Goal: Communication & Community: Answer question/provide support

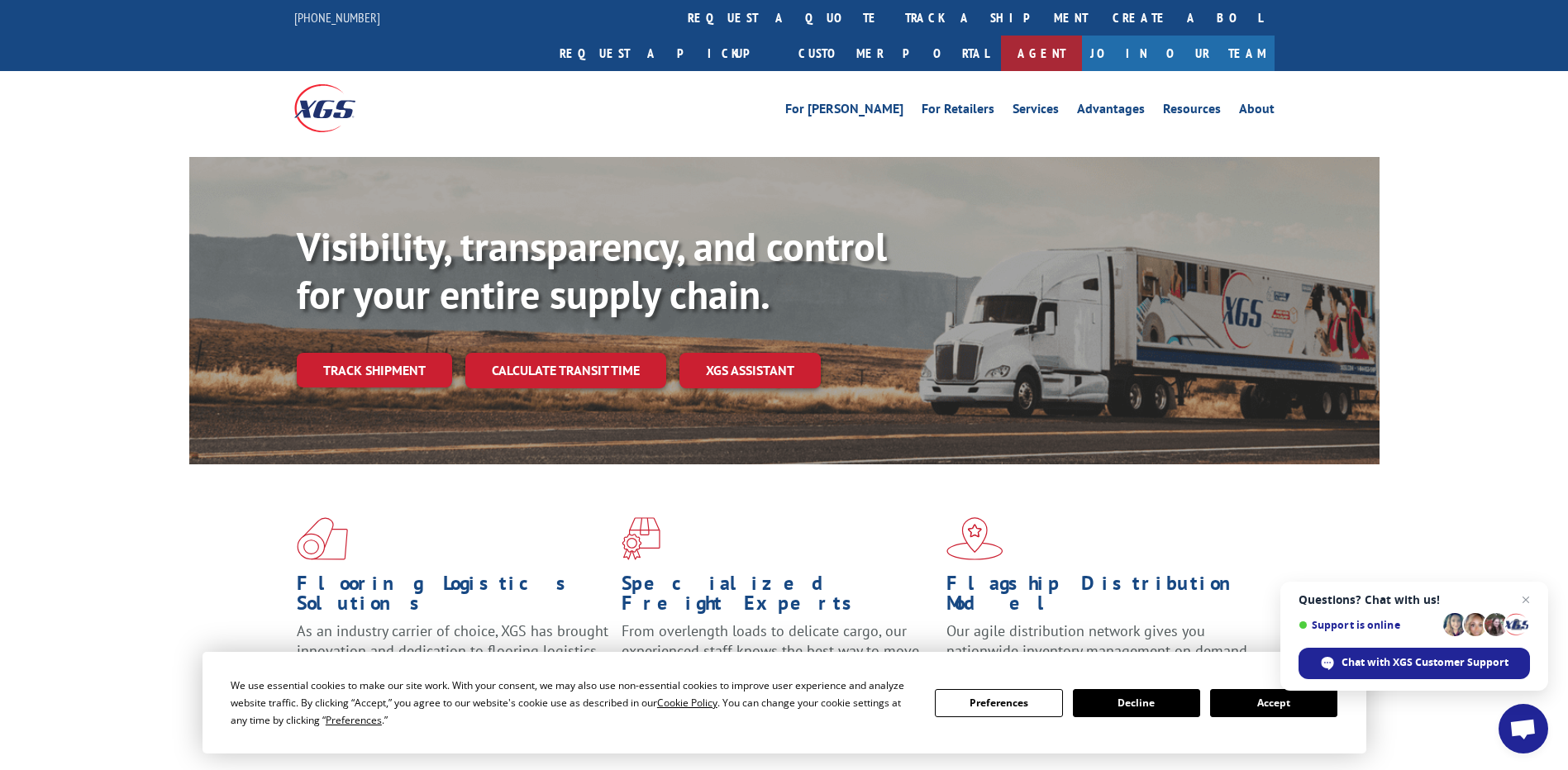
click at [1082, 35] on link "Agent" at bounding box center [1042, 53] width 81 height 35
click at [1394, 658] on span "Chat with XGS Customer Support" at bounding box center [1425, 663] width 167 height 15
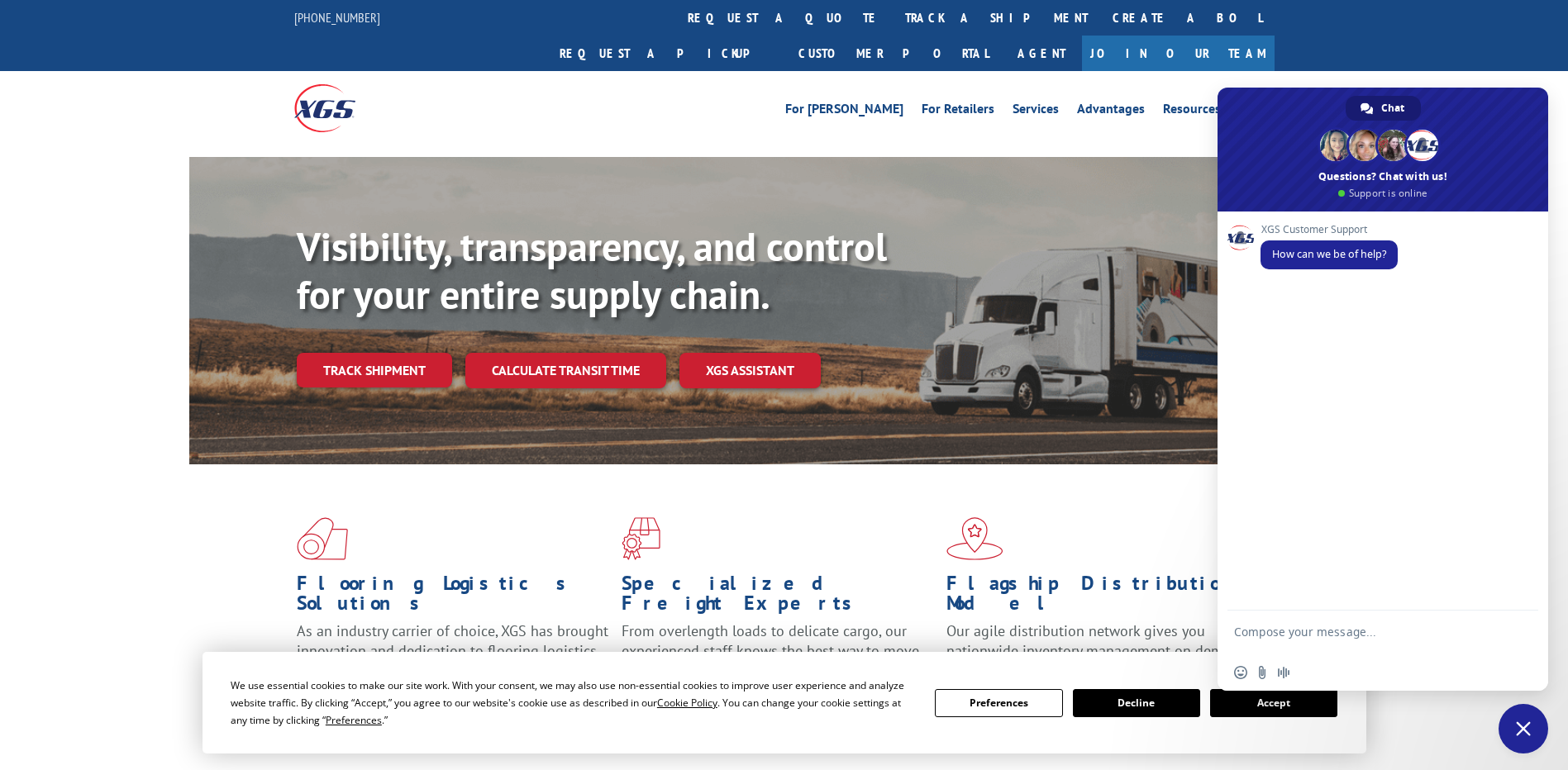
click at [1350, 627] on textarea "Compose your message..." at bounding box center [1365, 640] width 261 height 30
type textarea "Agent"
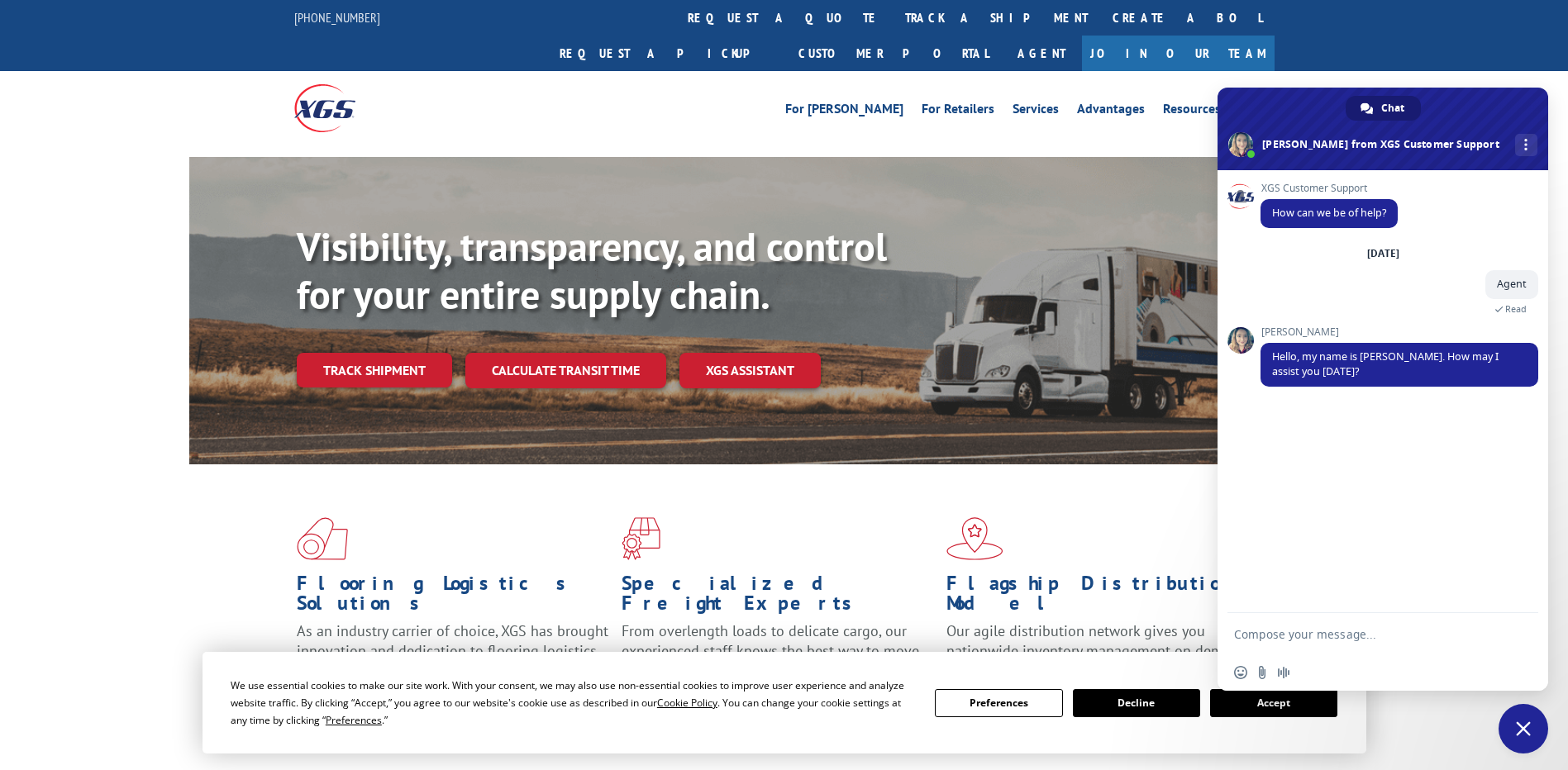
click at [1350, 627] on form at bounding box center [1365, 635] width 261 height 44
click at [1357, 634] on textarea "Compose your message..." at bounding box center [1365, 634] width 261 height 15
type textarea "hello I need tracking information about a couple of pickups"
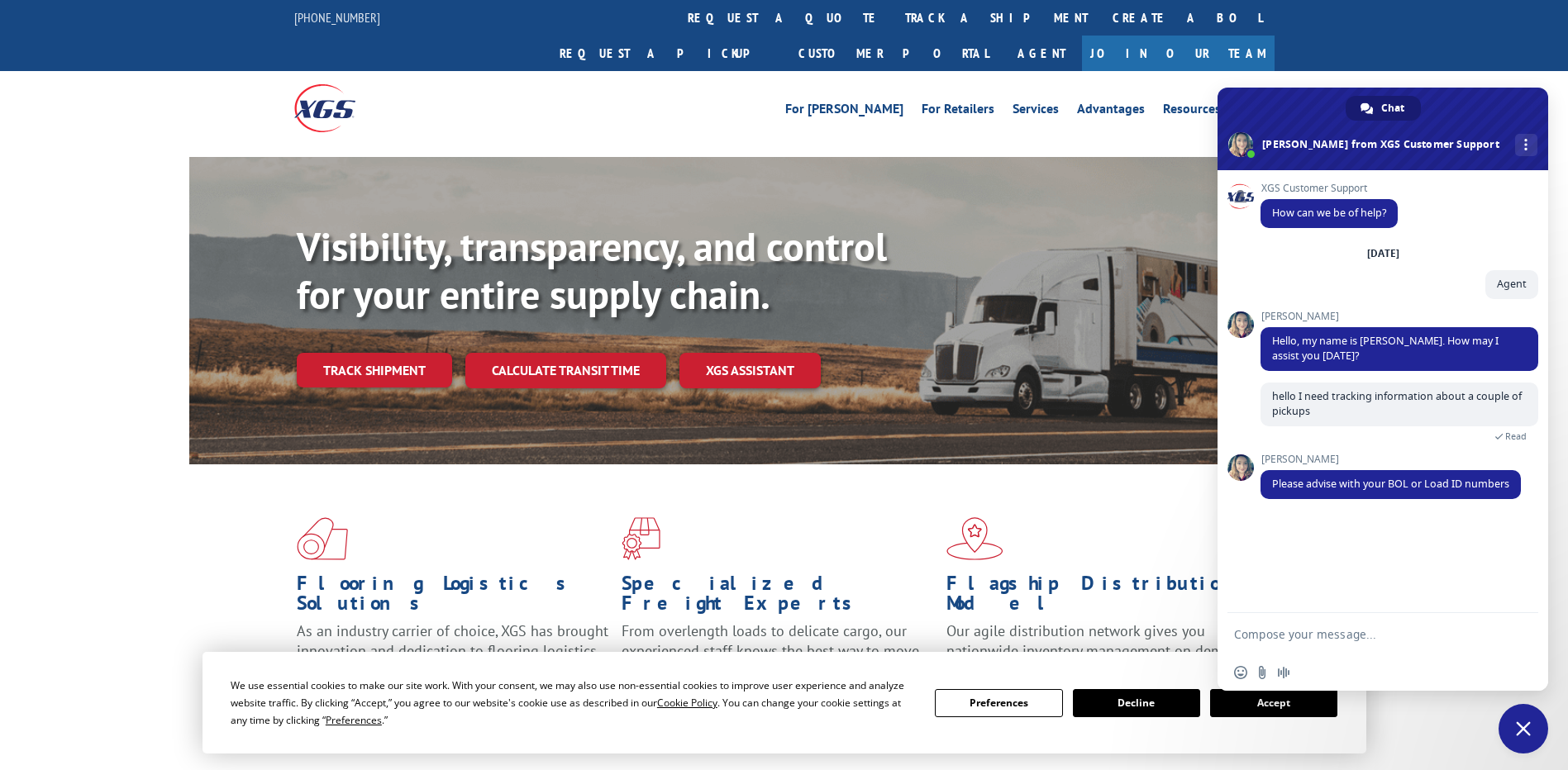
click at [1434, 630] on textarea "Compose your message..." at bounding box center [1365, 634] width 261 height 15
type textarea "sure"
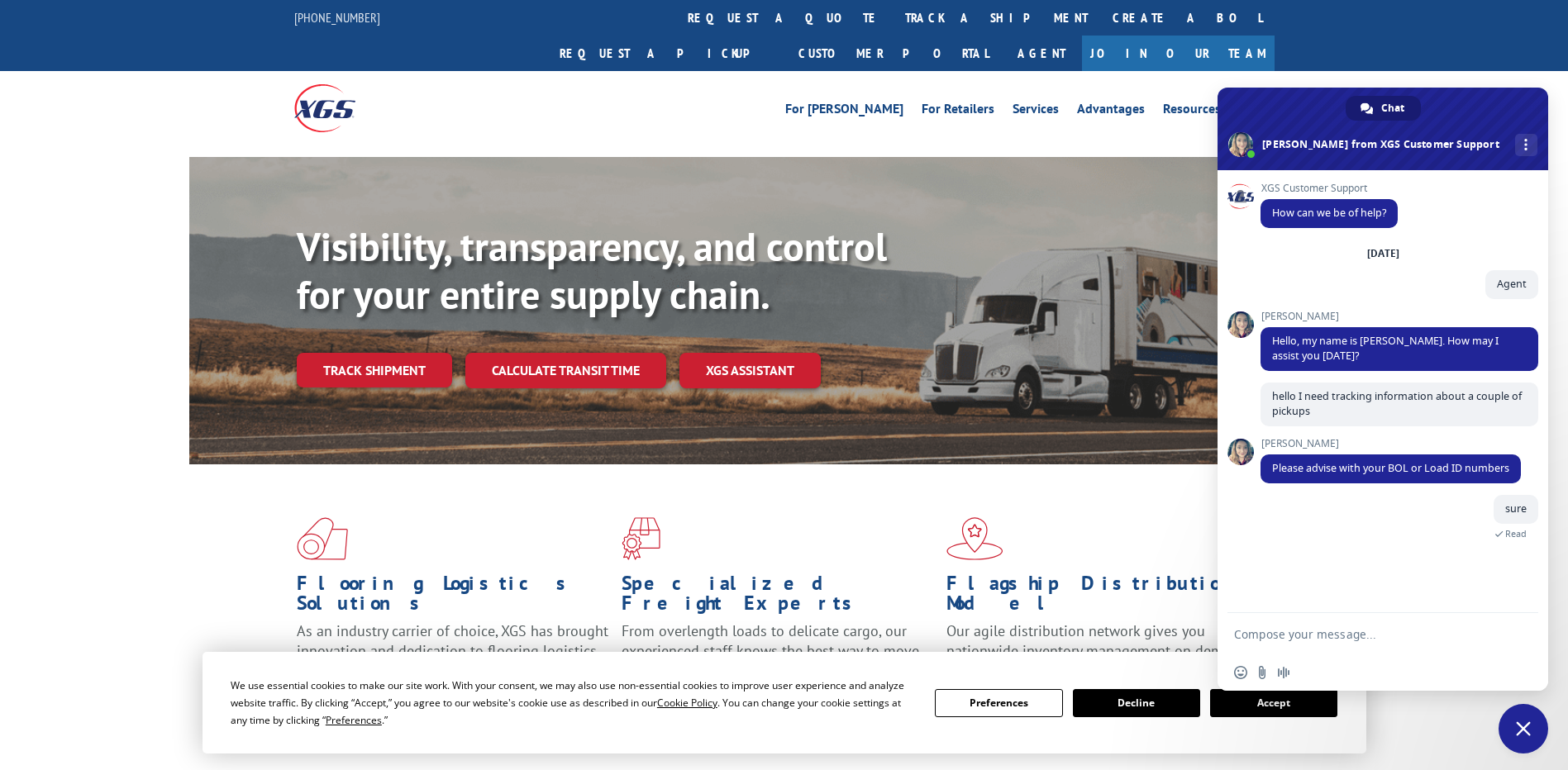
click at [1321, 628] on textarea "Compose your message..." at bounding box center [1365, 634] width 261 height 15
paste textarea "530195628"
type textarea "530195628"
click at [1389, 641] on textarea "Compose your message..." at bounding box center [1365, 634] width 261 height 15
paste textarea "530398000"
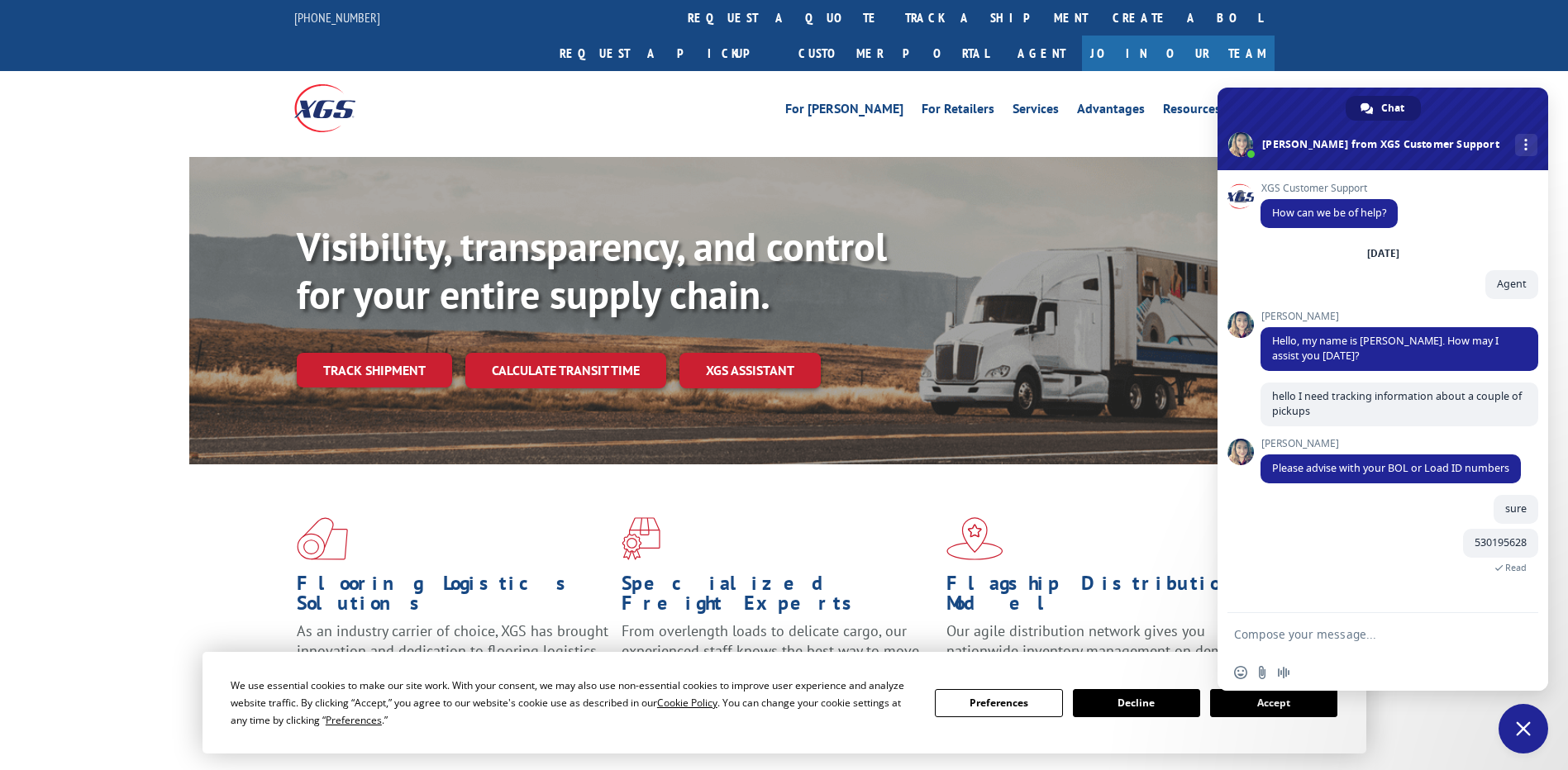
type textarea "530398000"
click at [1331, 632] on textarea "Compose your message..." at bounding box center [1365, 634] width 261 height 15
click at [1295, 647] on textarea "Can i know what was the specific reasons these were not picked up and are they …" at bounding box center [1365, 632] width 261 height 44
type textarea "Can i know what was the specific reasons these were not picked up and are they …"
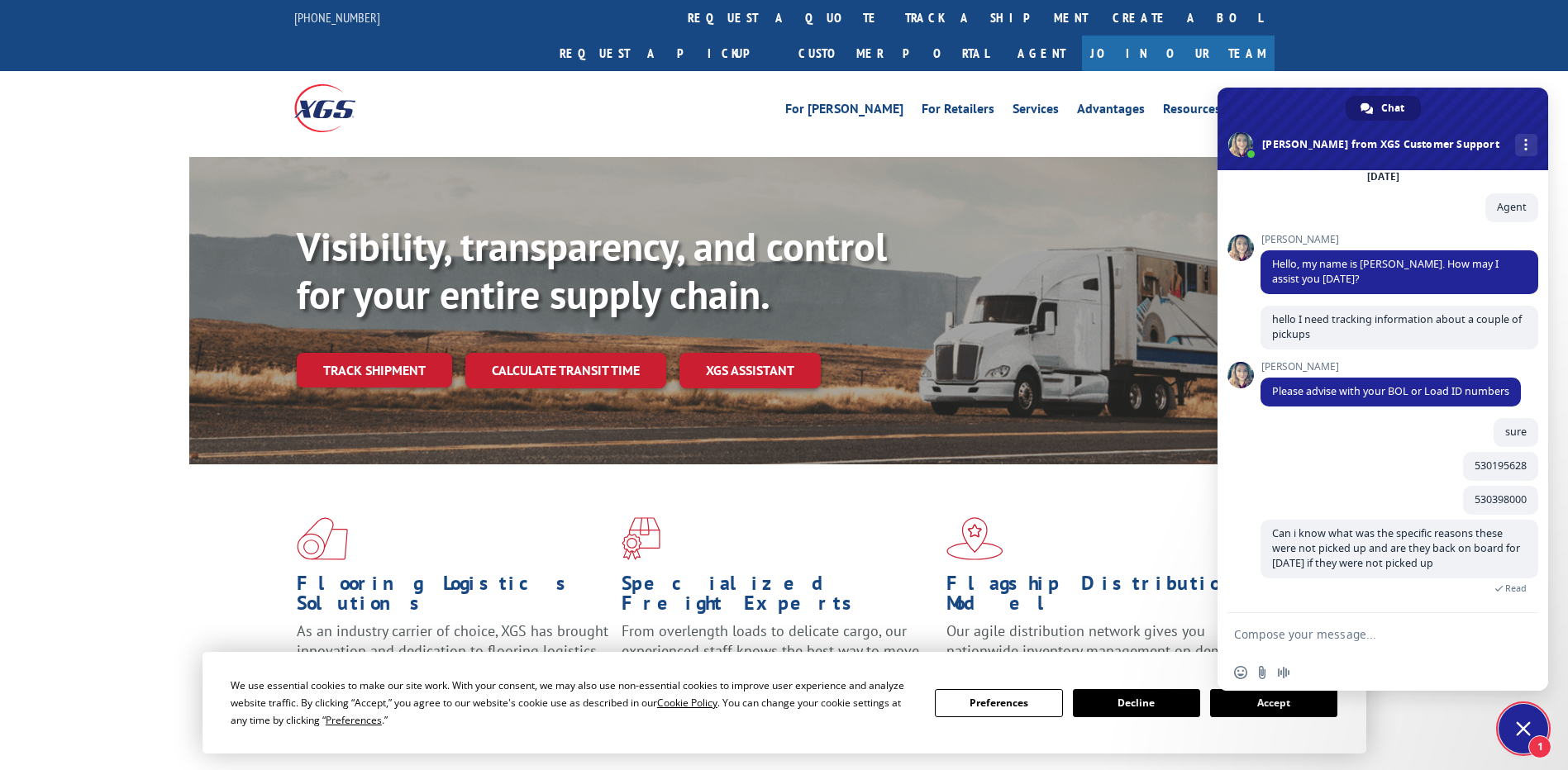
scroll to position [134, 0]
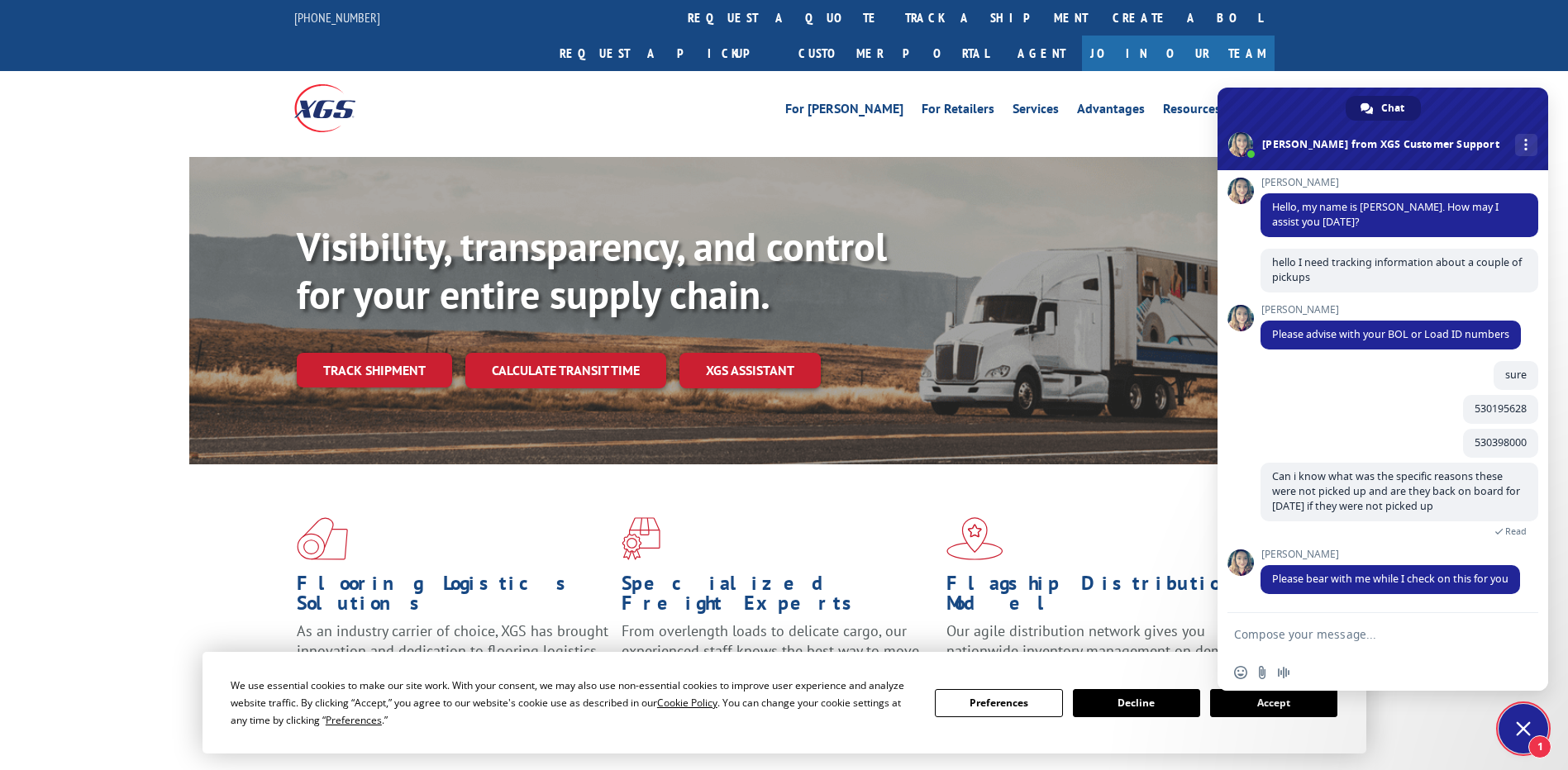
click at [1310, 635] on textarea "Compose your message..." at bounding box center [1365, 634] width 261 height 15
type textarea "sure thank you"
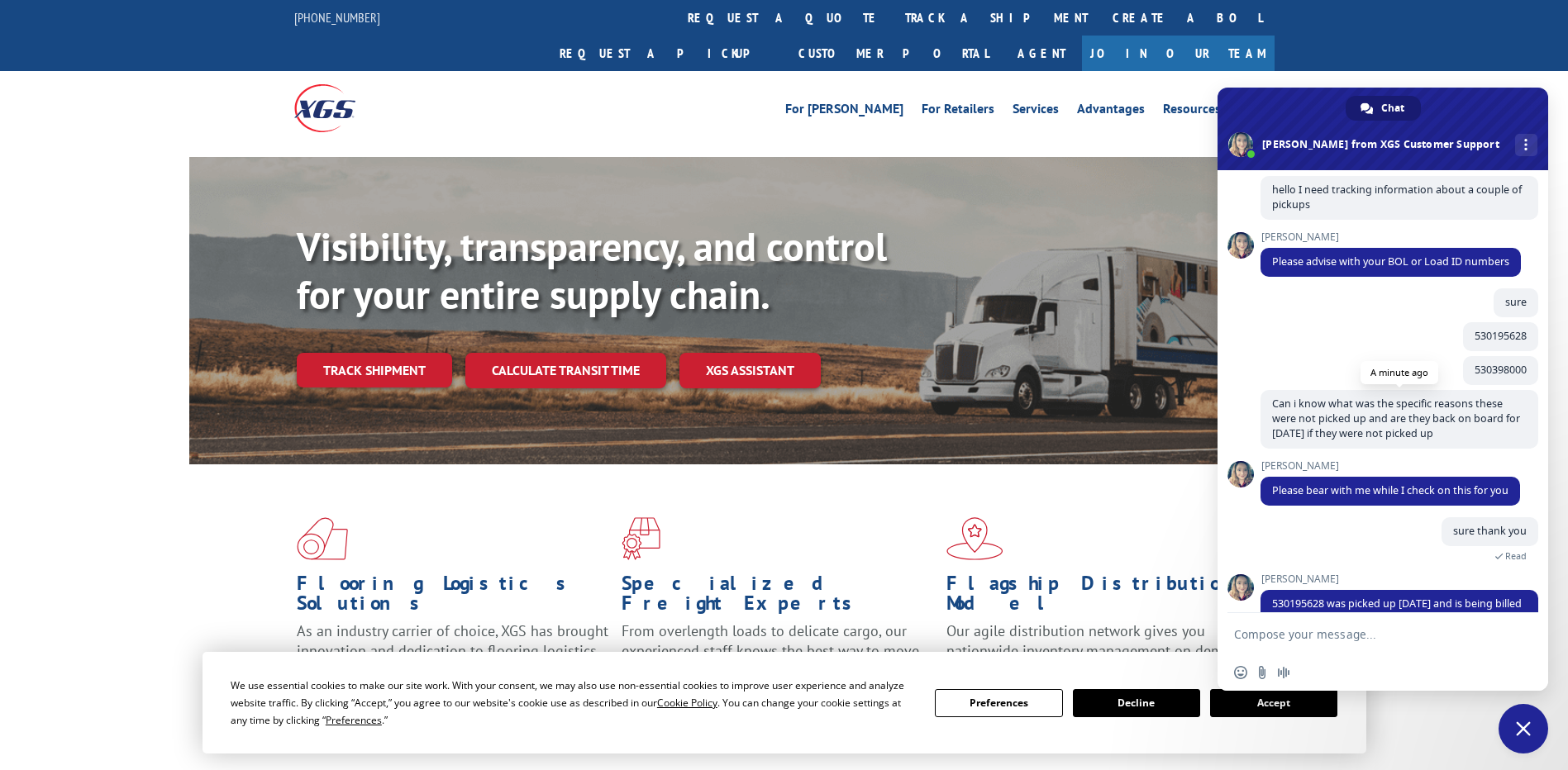
scroll to position [276, 0]
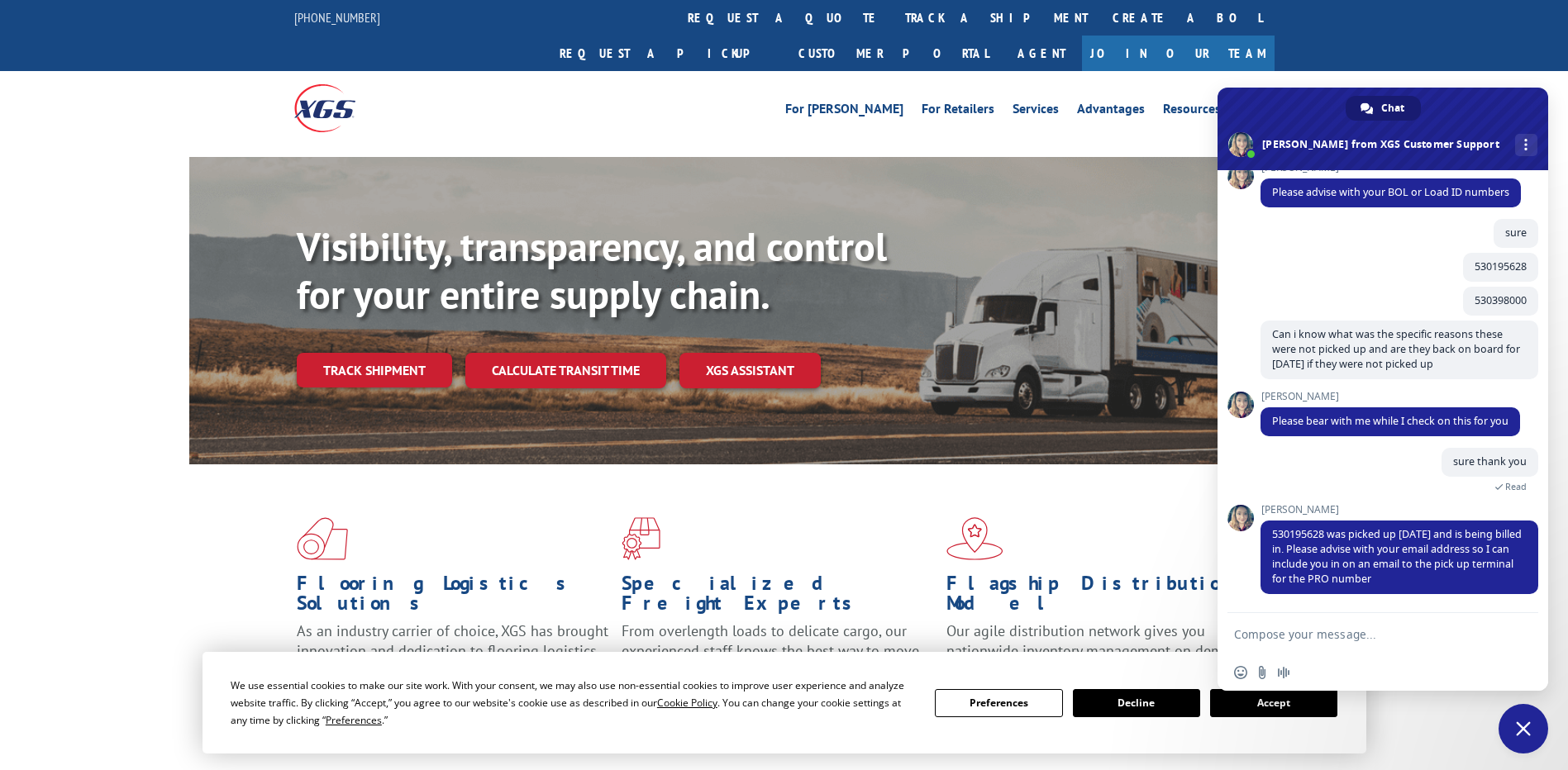
click at [1332, 634] on textarea "Compose your message..." at bounding box center [1365, 634] width 261 height 15
click at [1325, 634] on textarea "Compose your message..." at bounding box center [1365, 634] width 261 height 15
type textarea "[EMAIL_ADDRESS][DOMAIN_NAME]"
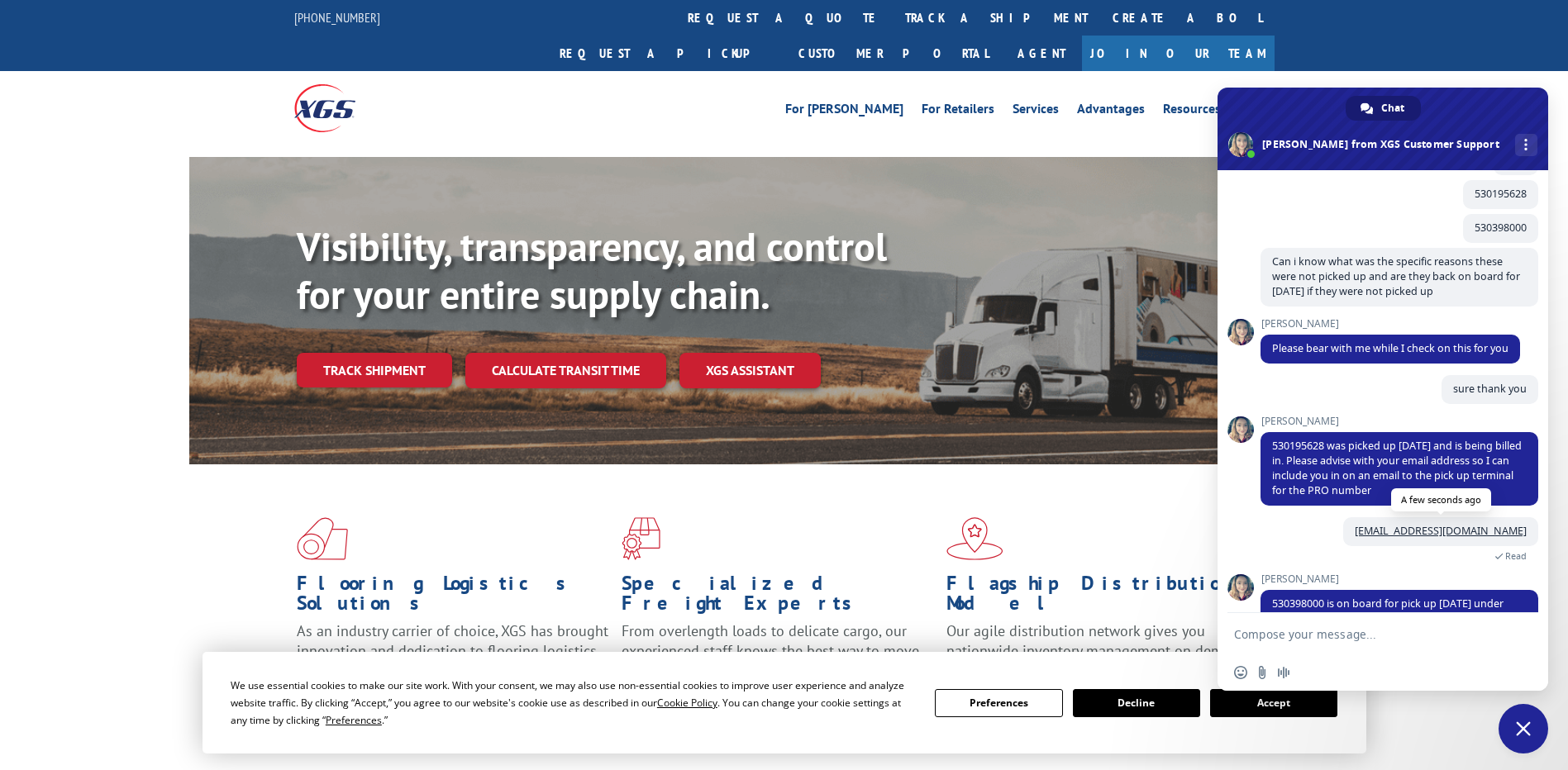
scroll to position [403, 0]
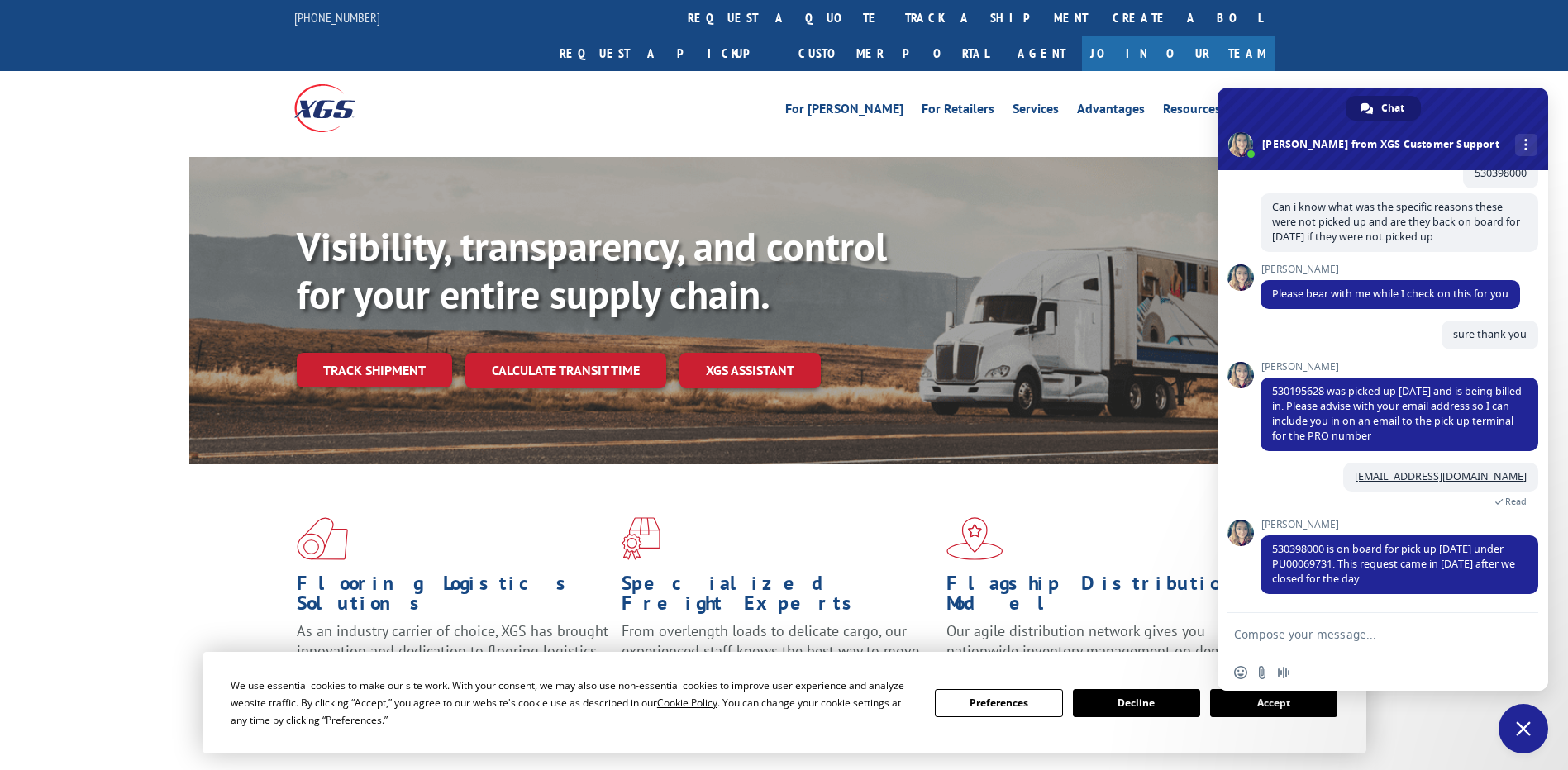
click at [1362, 635] on textarea "Compose your message..." at bounding box center [1365, 634] width 261 height 15
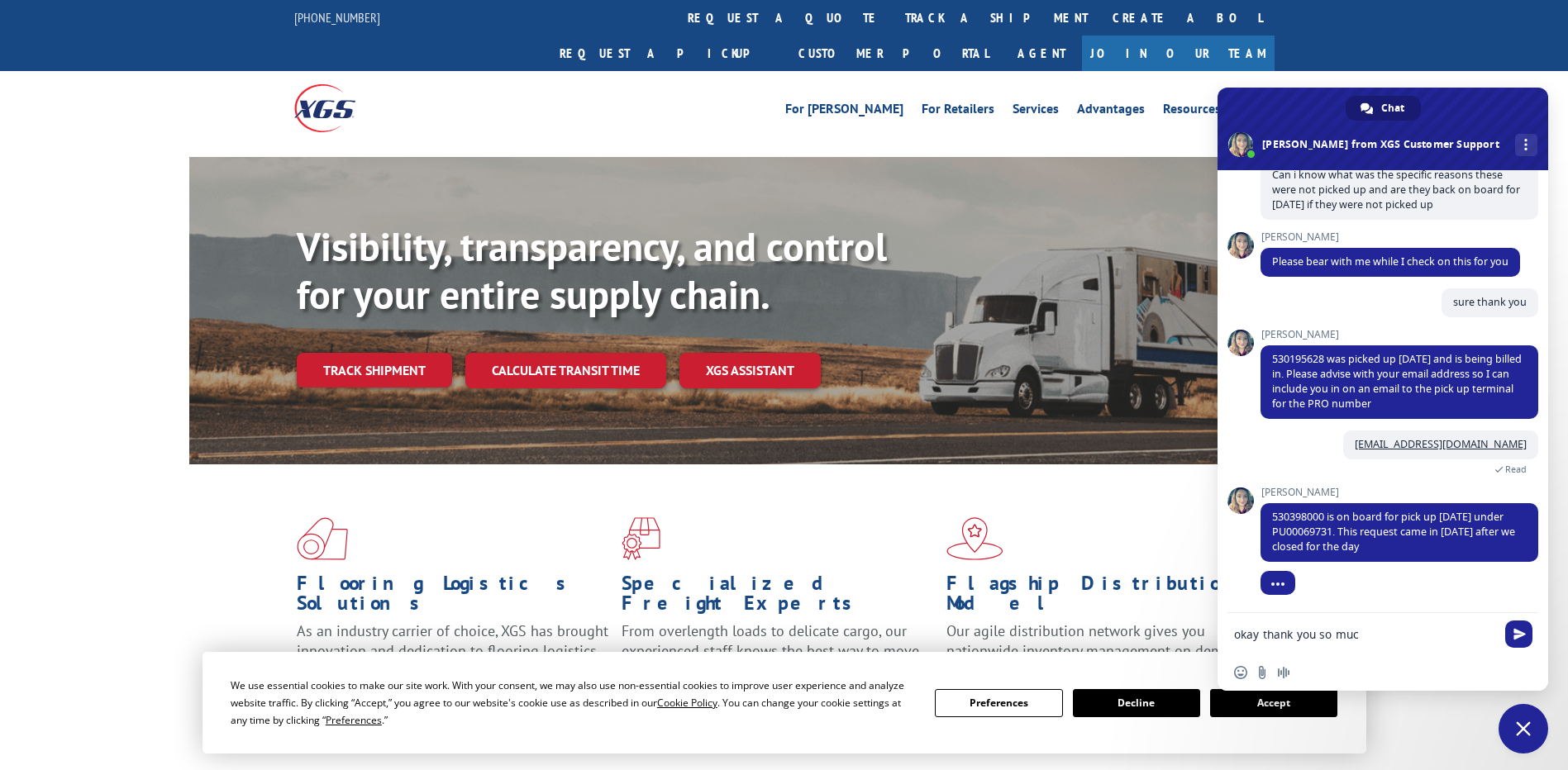
type textarea "okay thank you so much"
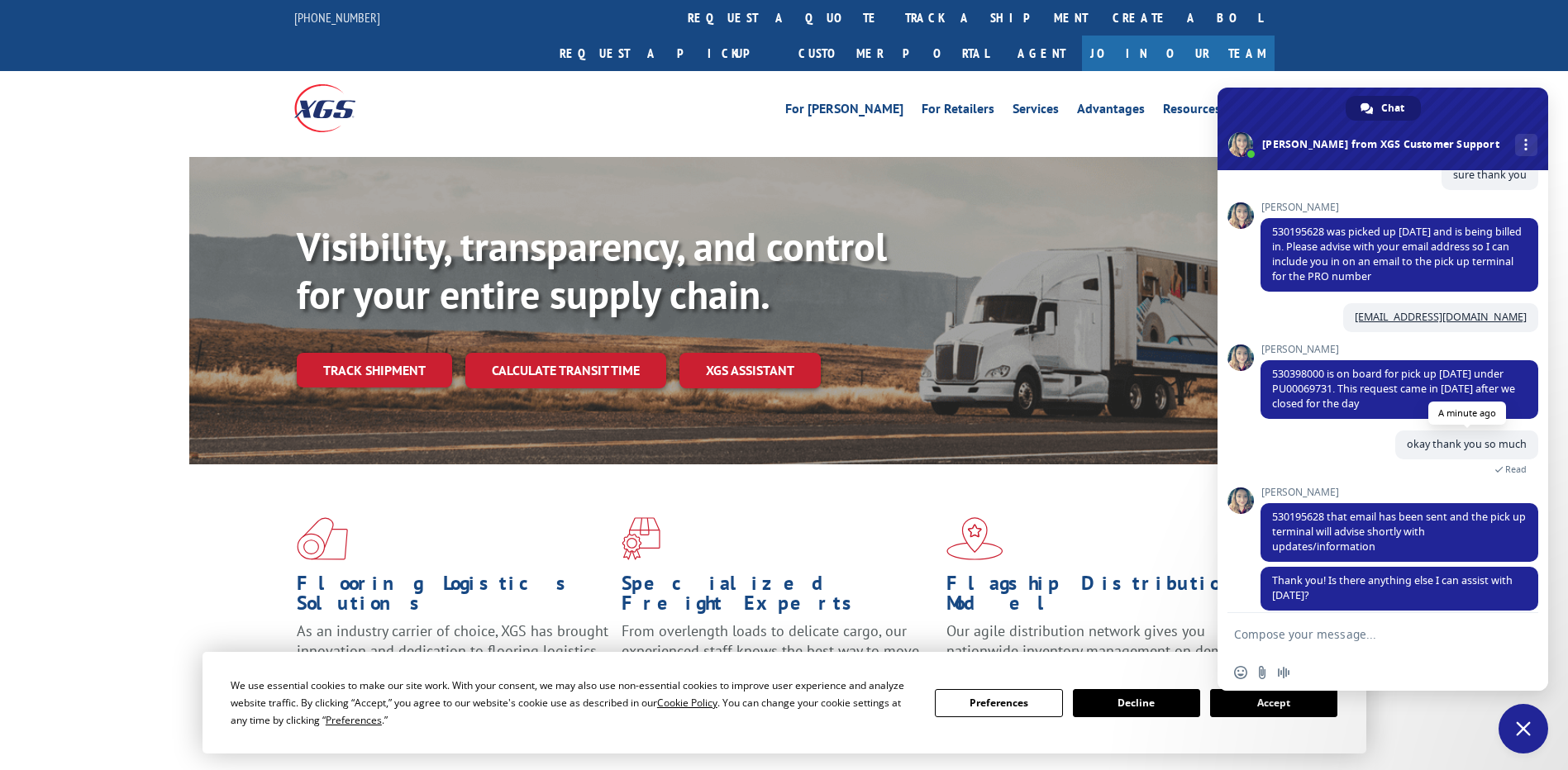
scroll to position [580, 0]
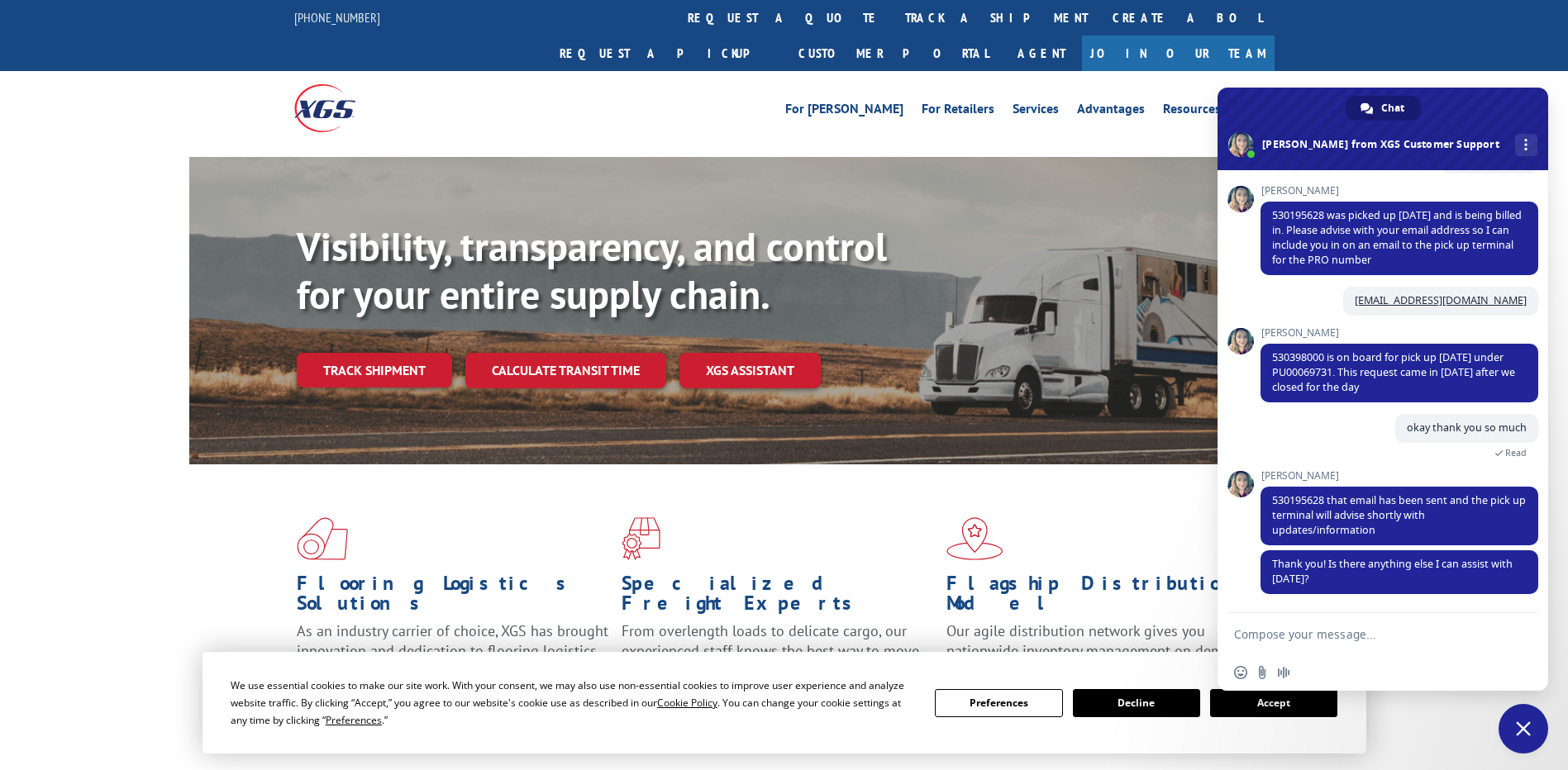
click at [1321, 634] on textarea "Compose your message..." at bounding box center [1365, 634] width 261 height 15
type textarea "okay thank you so much"
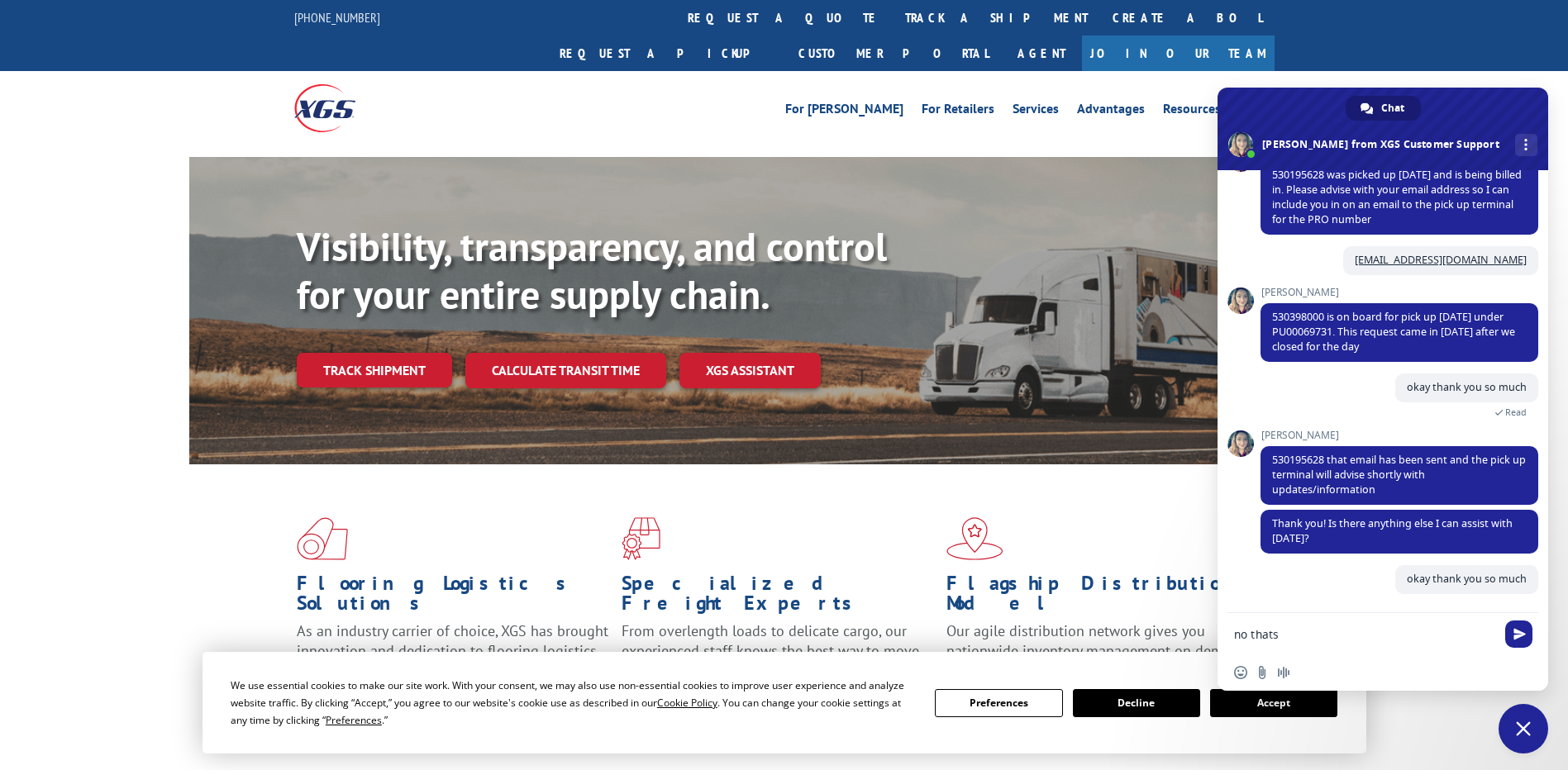
scroll to position [620, 0]
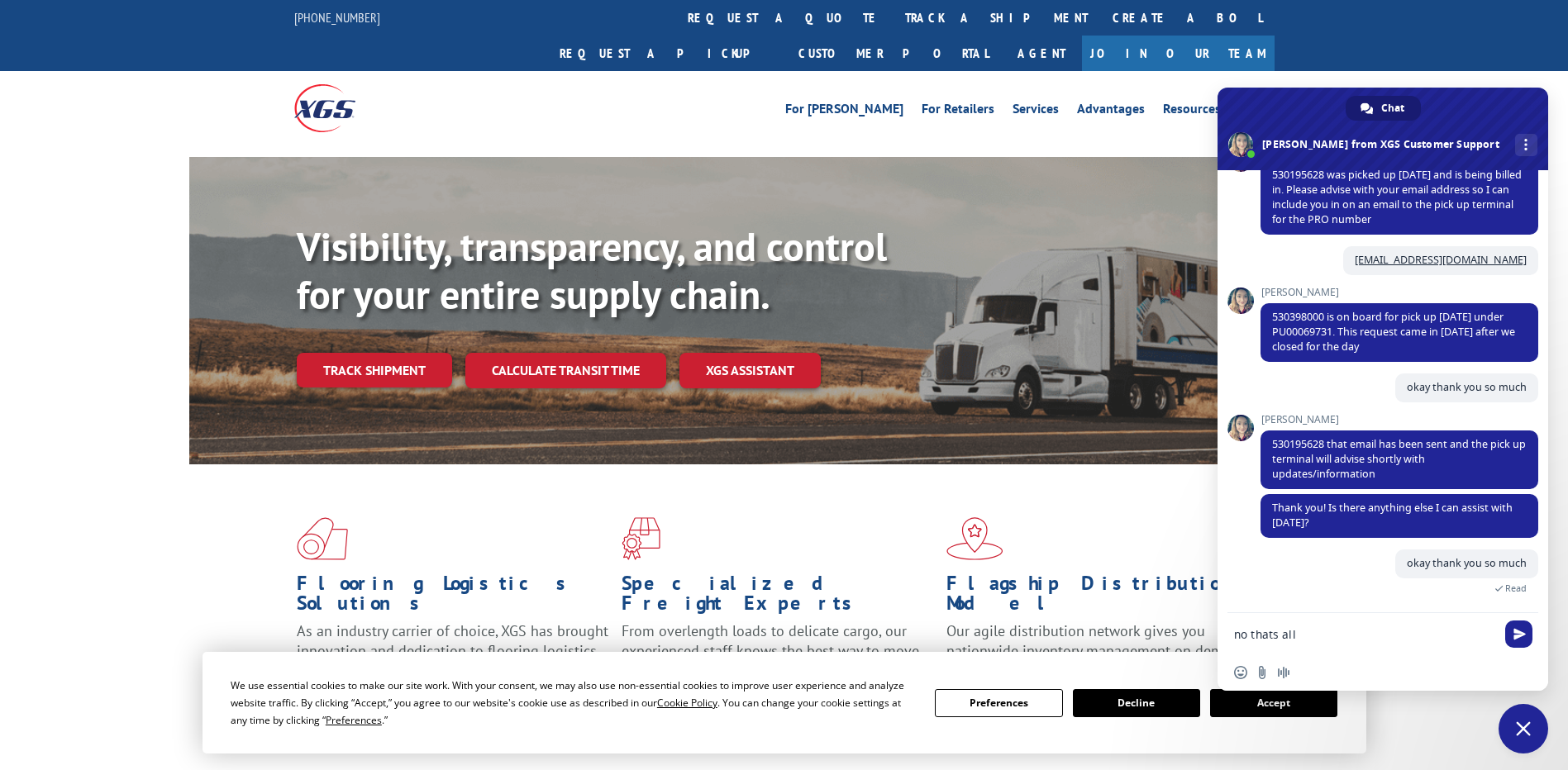
type textarea "no thats all"
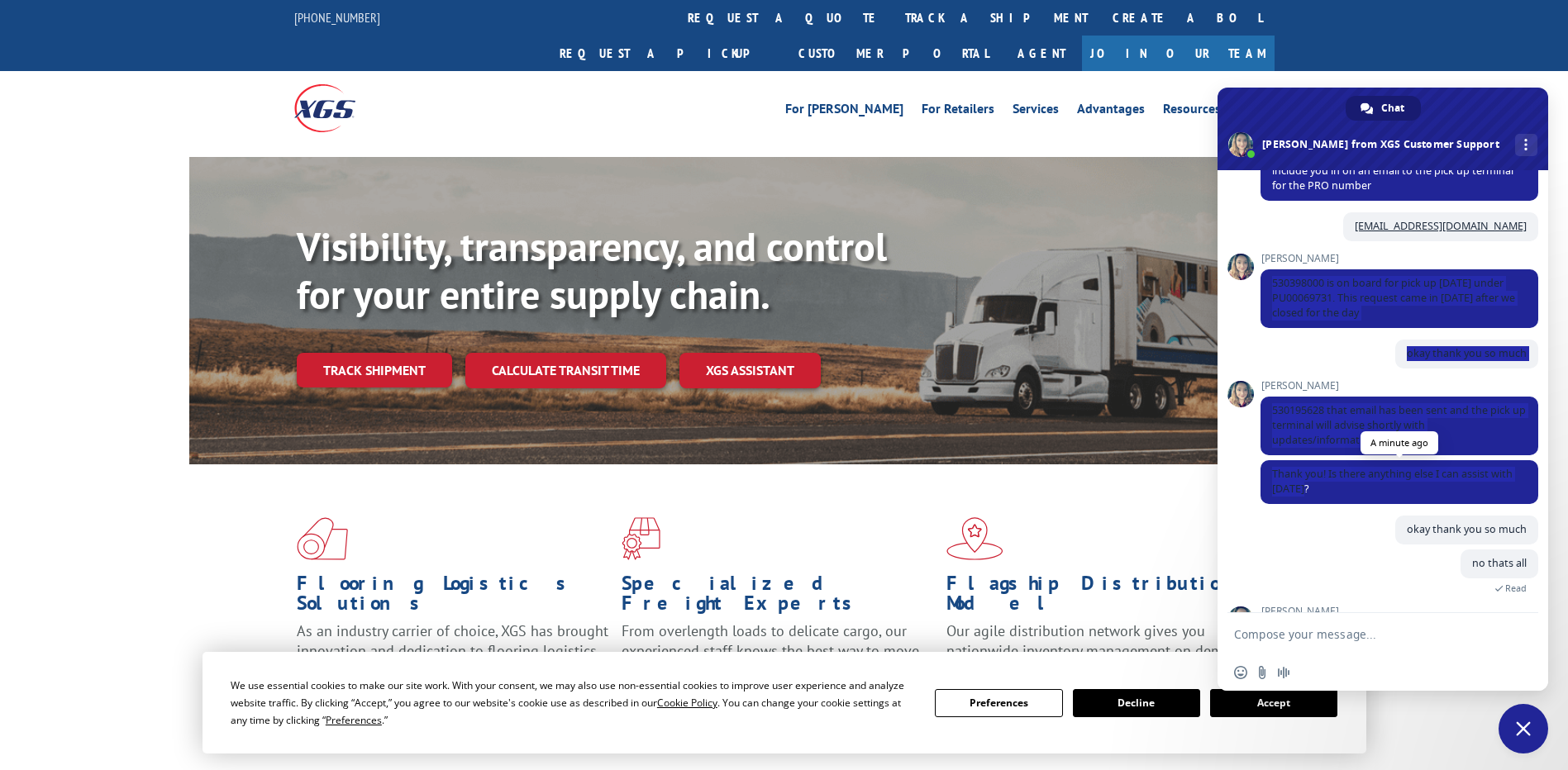
scroll to position [686, 0]
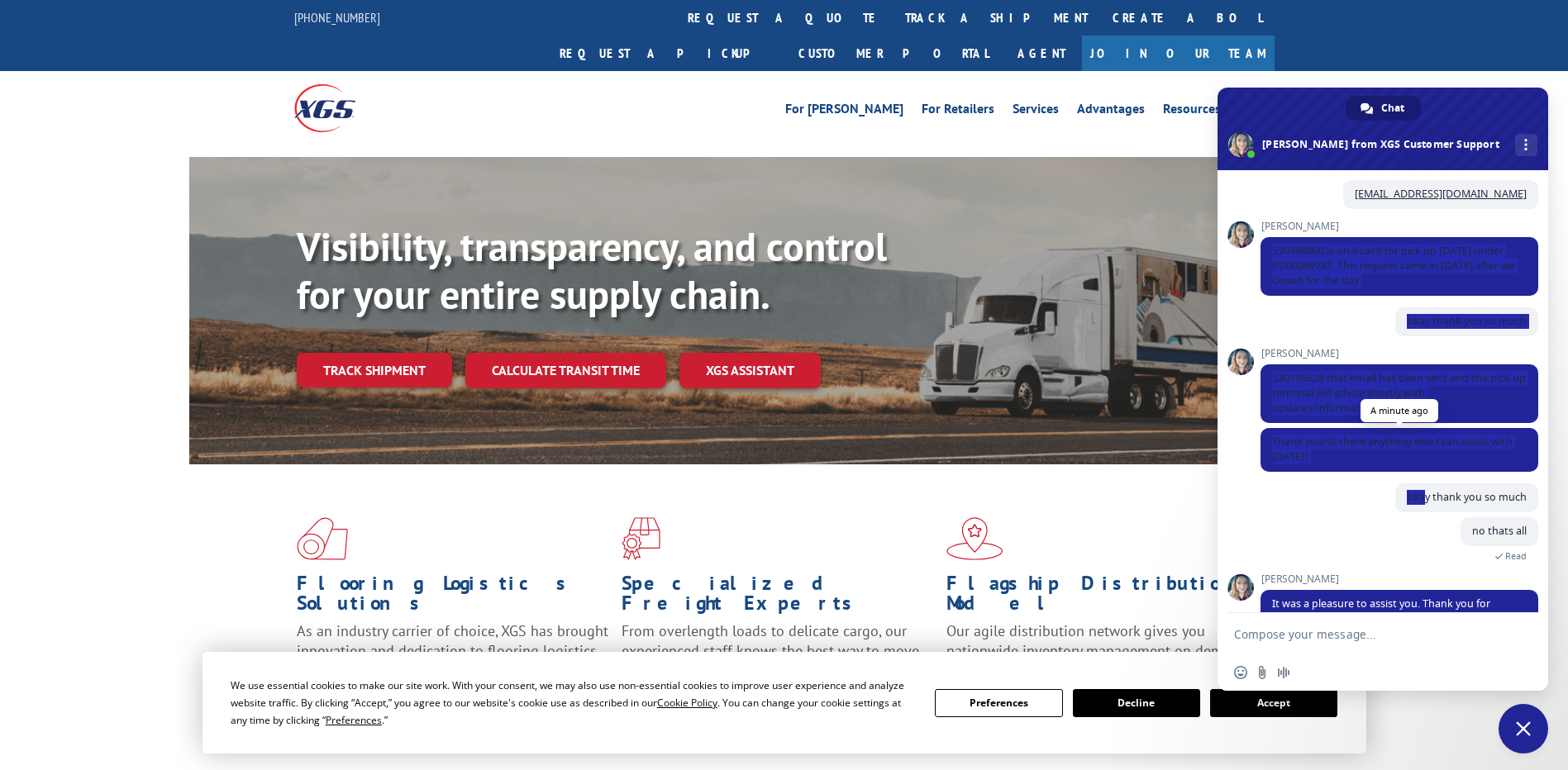
drag, startPoint x: 1272, startPoint y: 445, endPoint x: 1414, endPoint y: 485, distance: 147.5
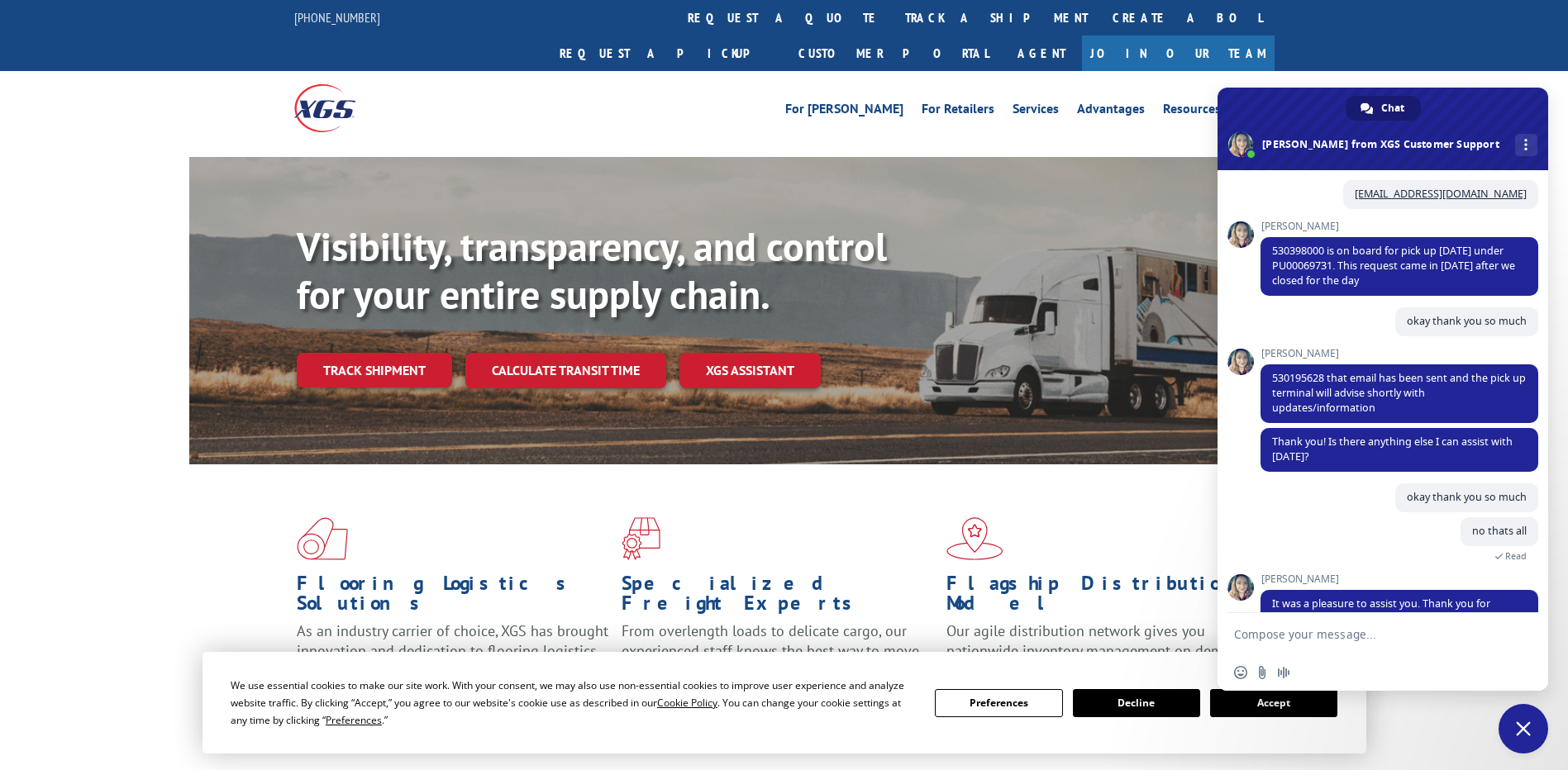
drag, startPoint x: 1414, startPoint y: 485, endPoint x: 1360, endPoint y: 483, distance: 54.0
click at [1360, 484] on div "okay thank you so much Just now" at bounding box center [1399, 500] width 278 height 34
drag, startPoint x: 1273, startPoint y: 250, endPoint x: 1434, endPoint y: 280, distance: 163.8
click at [1434, 280] on span "530398000 is on board for pick up [DATE] under PU00069731. This request came in…" at bounding box center [1399, 267] width 278 height 59
copy span "530398000 is on board for pick up [DATE] under PU00069731. This request came in…"
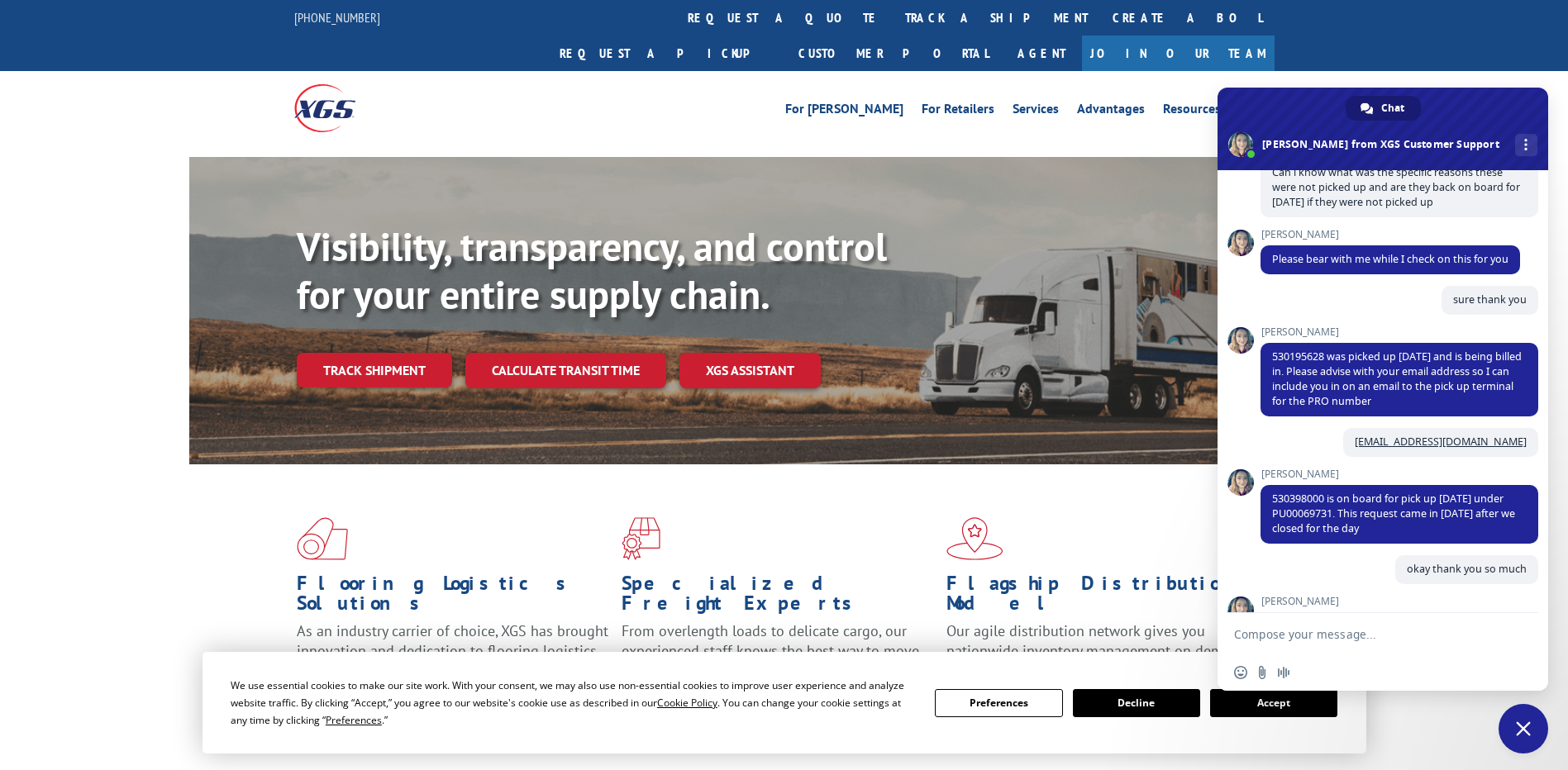
scroll to position [355, 0]
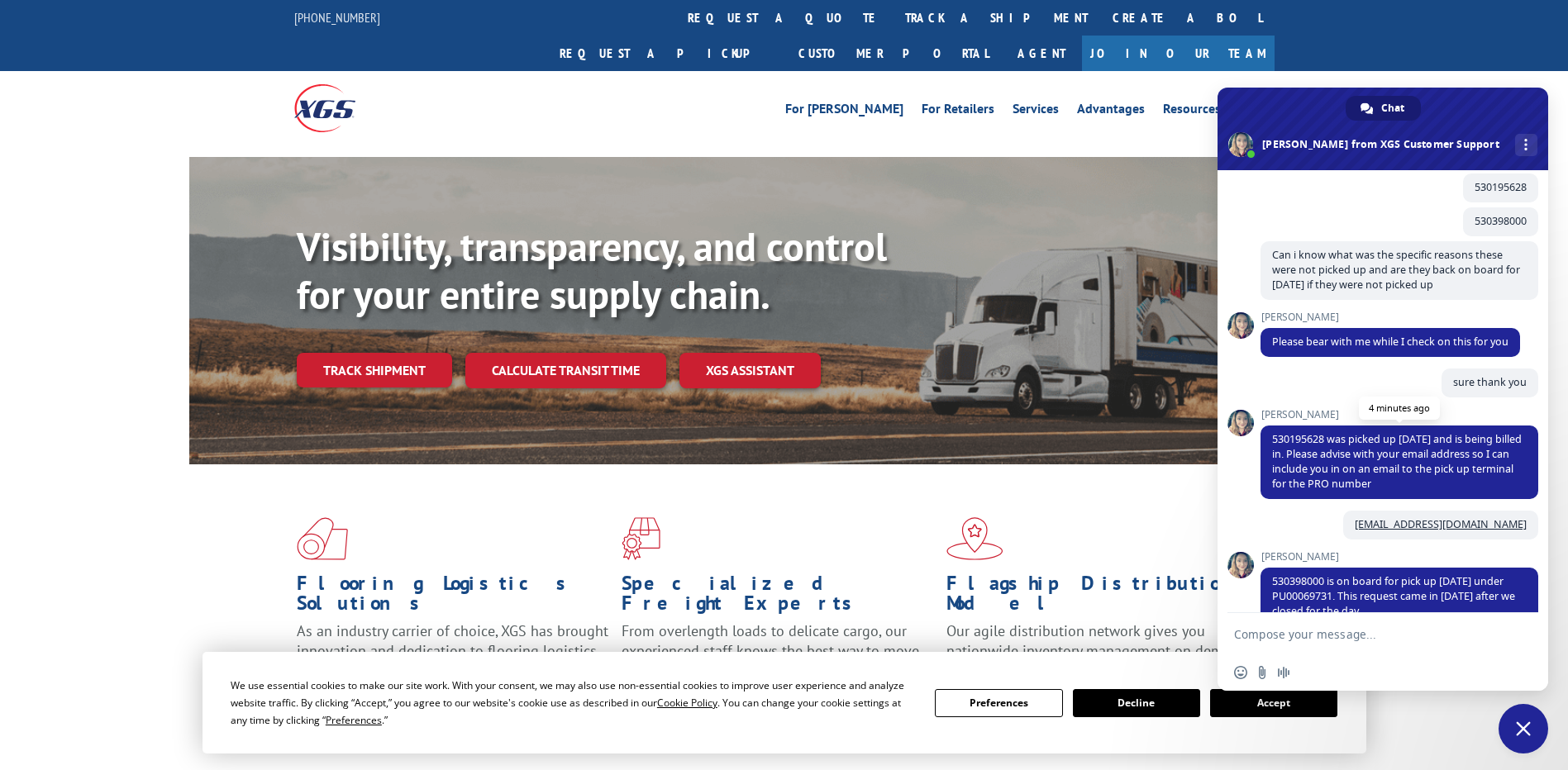
drag, startPoint x: 1272, startPoint y: 439, endPoint x: 1487, endPoint y: 485, distance: 219.9
click at [1487, 485] on span "530195628 was picked up [DATE] and is being billed in. Please advise with your …" at bounding box center [1399, 463] width 278 height 74
copy span "530195628 was picked up [DATE] and is being billed in. Please advise with your …"
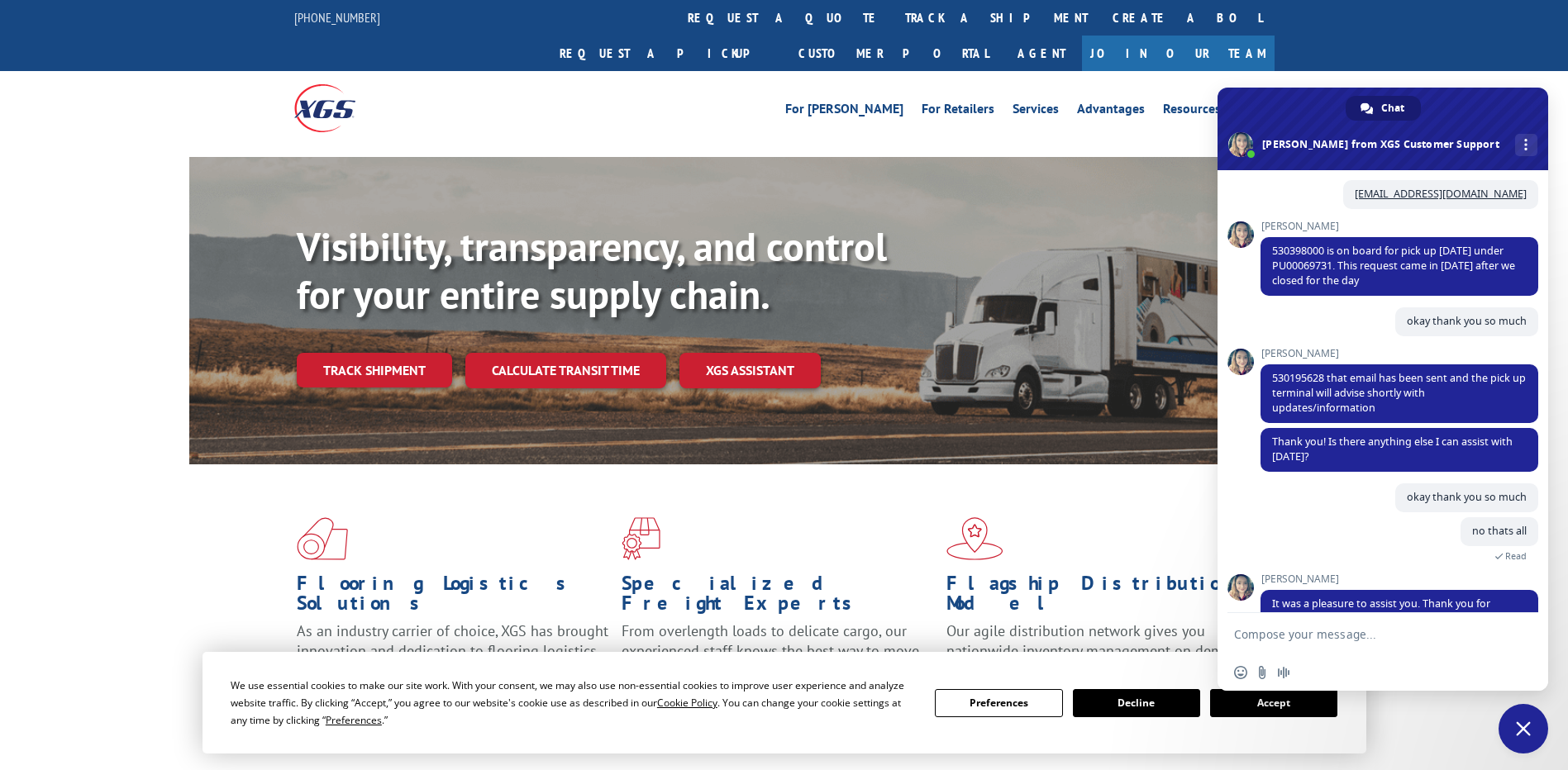
scroll to position [770, 0]
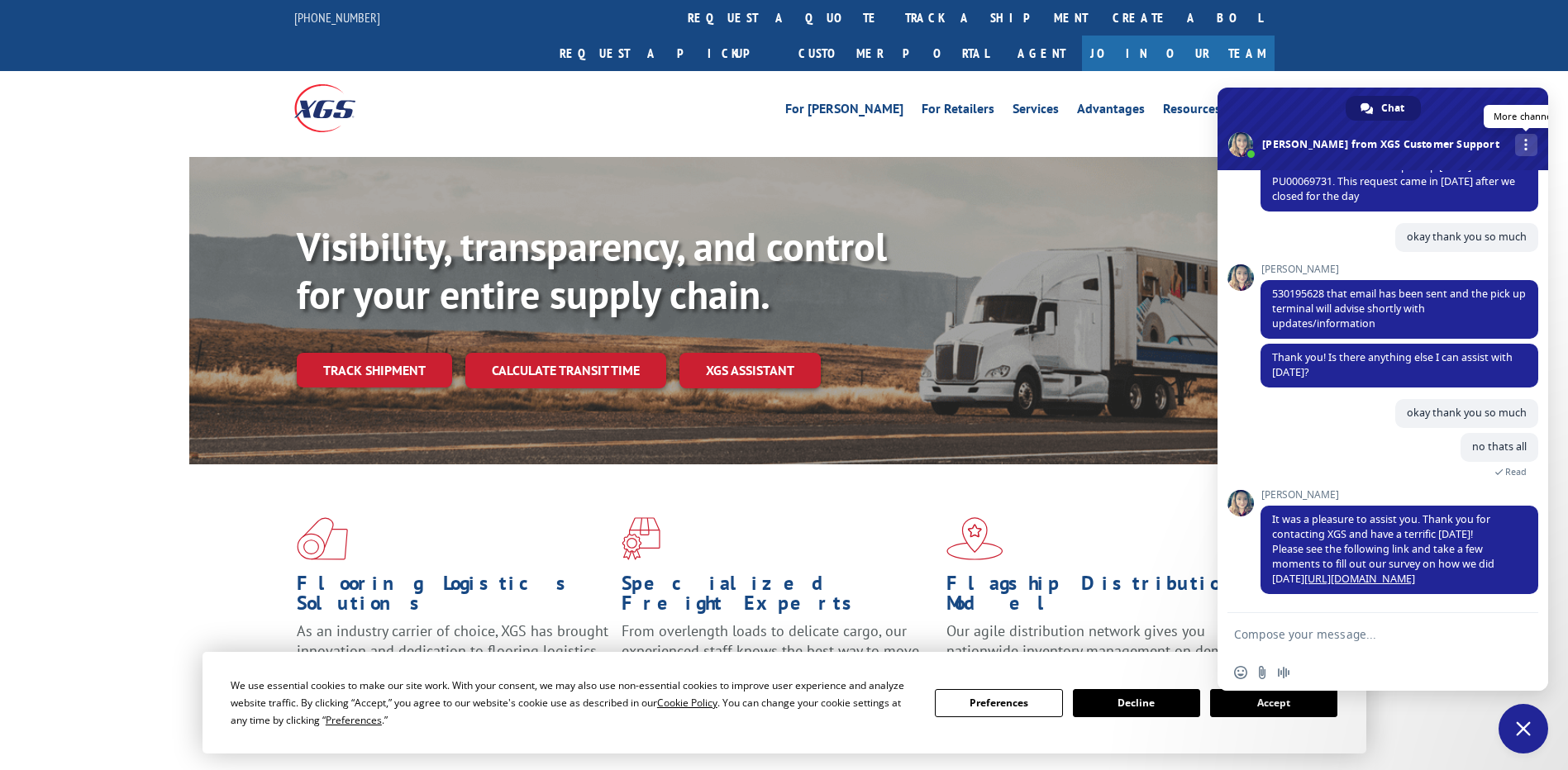
click at [1525, 149] on span "More channels" at bounding box center [1526, 144] width 4 height 12
click at [1530, 720] on span "Close chat" at bounding box center [1524, 729] width 50 height 50
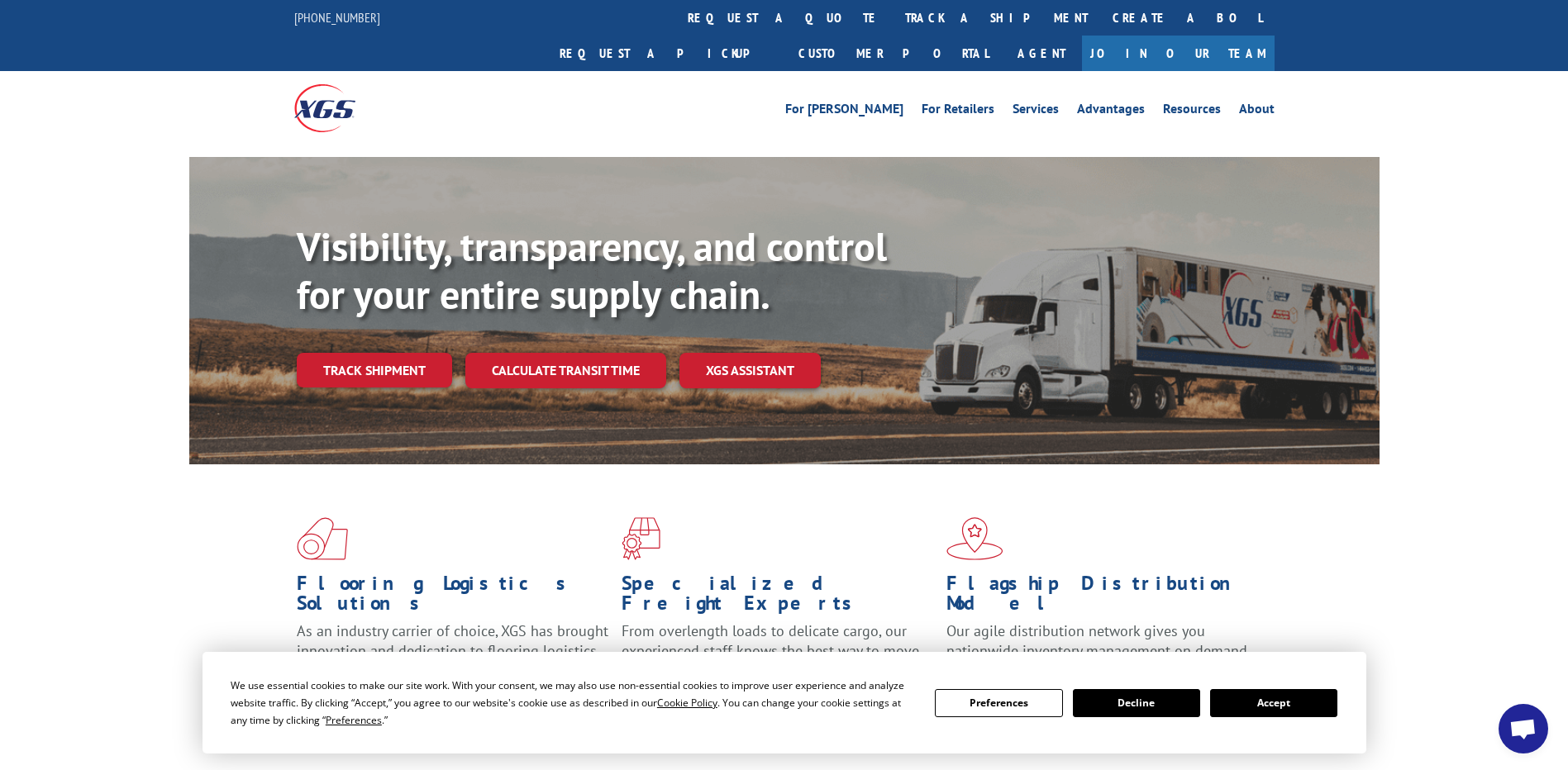
click at [1518, 737] on span "Open chat" at bounding box center [1524, 730] width 28 height 23
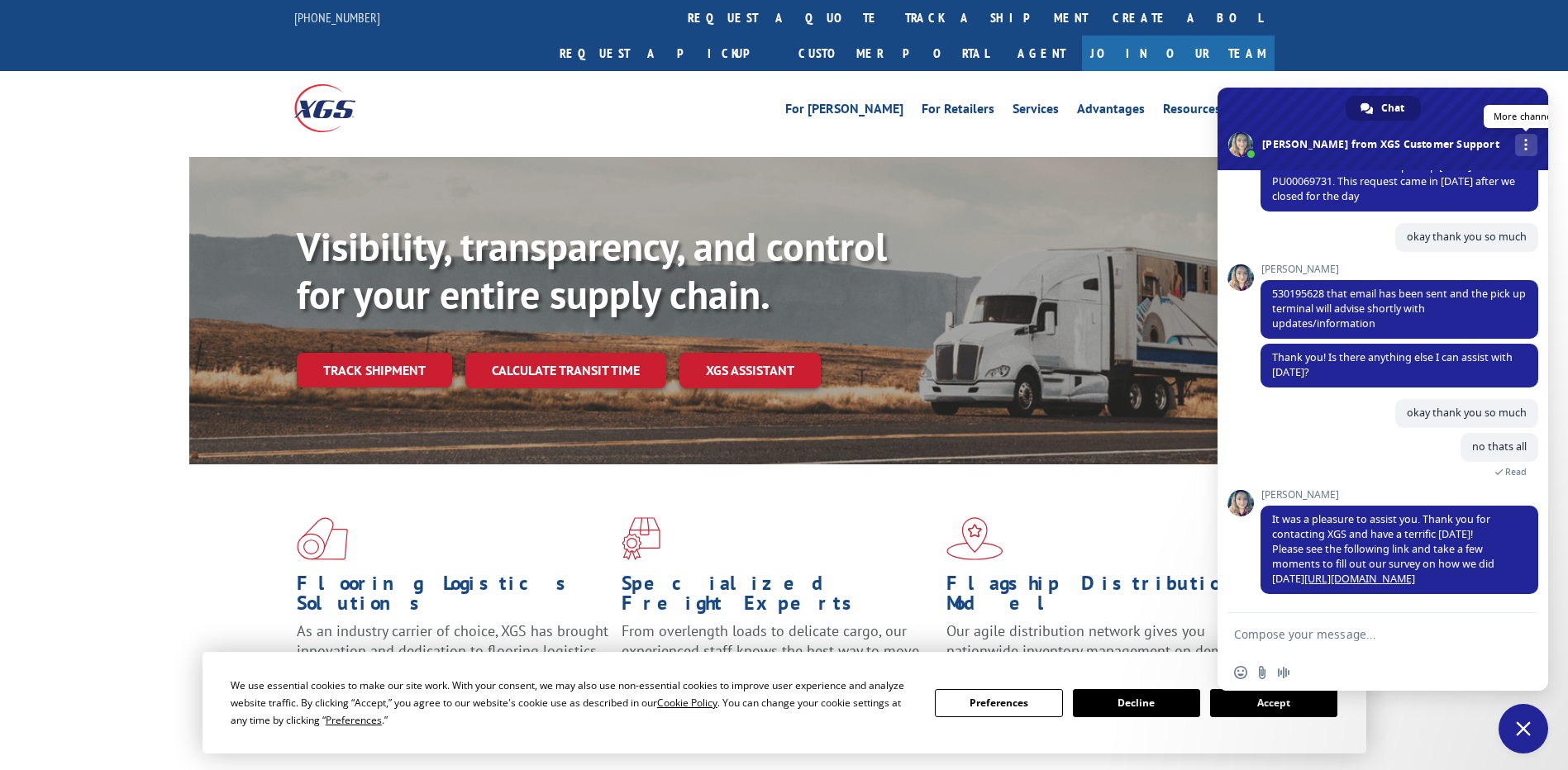
click at [1525, 145] on span "More channels" at bounding box center [1526, 144] width 4 height 12
click at [1498, 71] on div "For [PERSON_NAME] For Retailers Services Advantages Resources About For [PERSON…" at bounding box center [784, 108] width 1568 height 74
click at [1465, 77] on div "For [PERSON_NAME] For Retailers Services Advantages Resources About For [PERSON…" at bounding box center [784, 108] width 1568 height 74
click at [1517, 725] on span "Close chat" at bounding box center [1524, 728] width 15 height 15
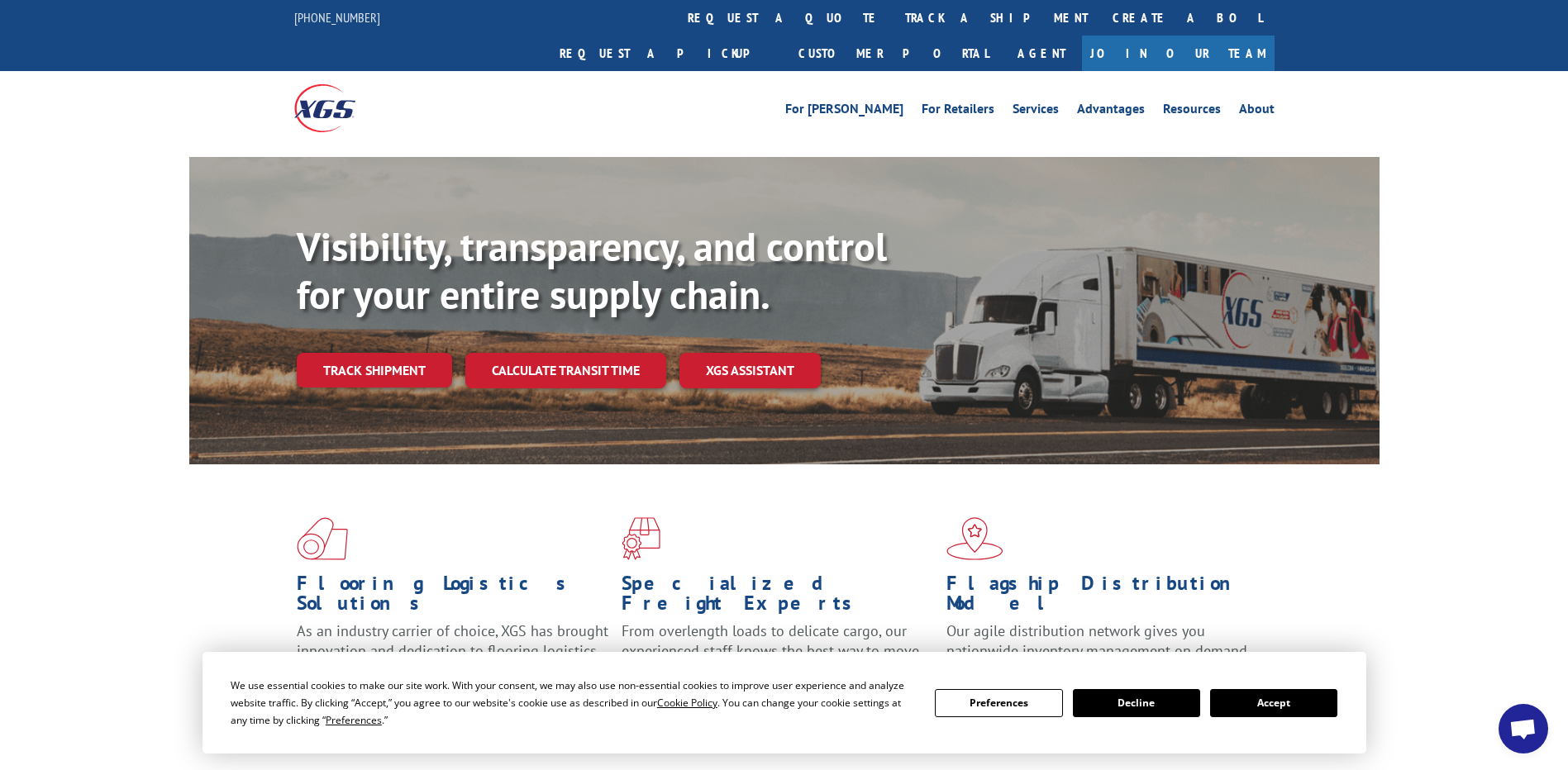
click at [1514, 728] on span "Open chat" at bounding box center [1524, 730] width 28 height 23
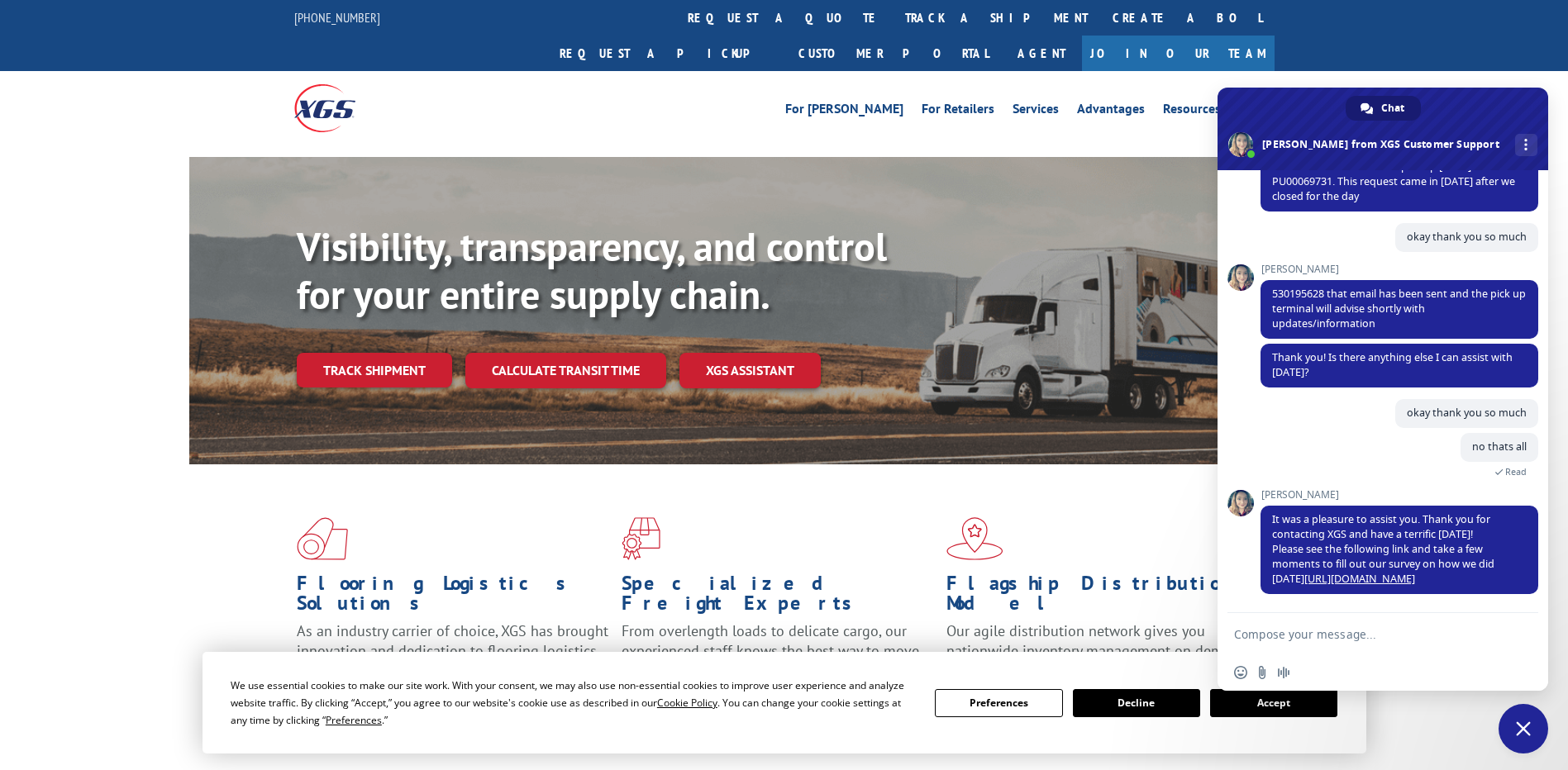
scroll to position [605, 0]
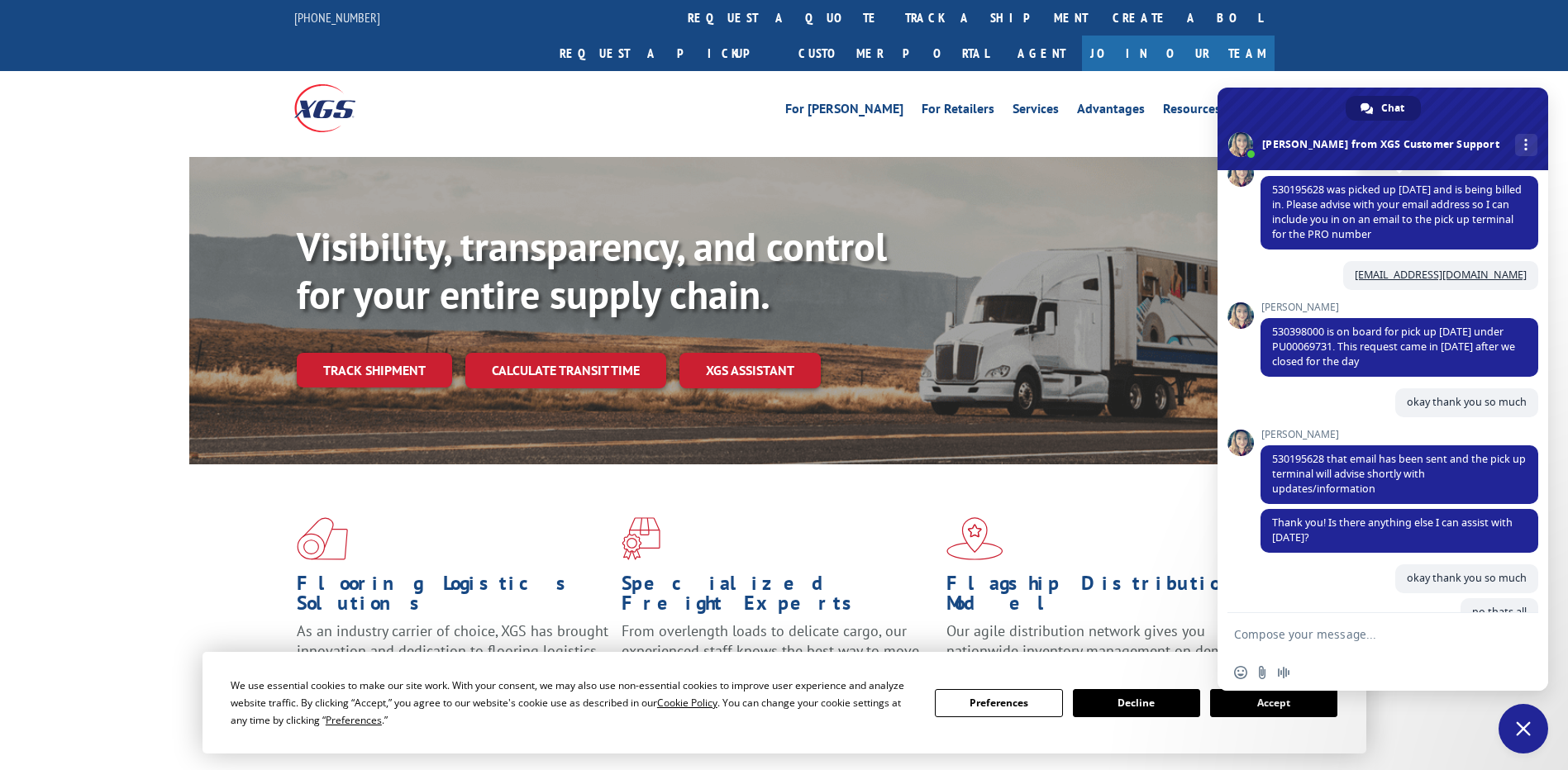
click at [1323, 186] on span "530195628 was picked up [DATE] and is being billed in. Please advise with your …" at bounding box center [1397, 212] width 249 height 59
click at [1297, 186] on span "530195628 was picked up [DATE] and is being billed in. Please advise with your …" at bounding box center [1397, 212] width 249 height 59
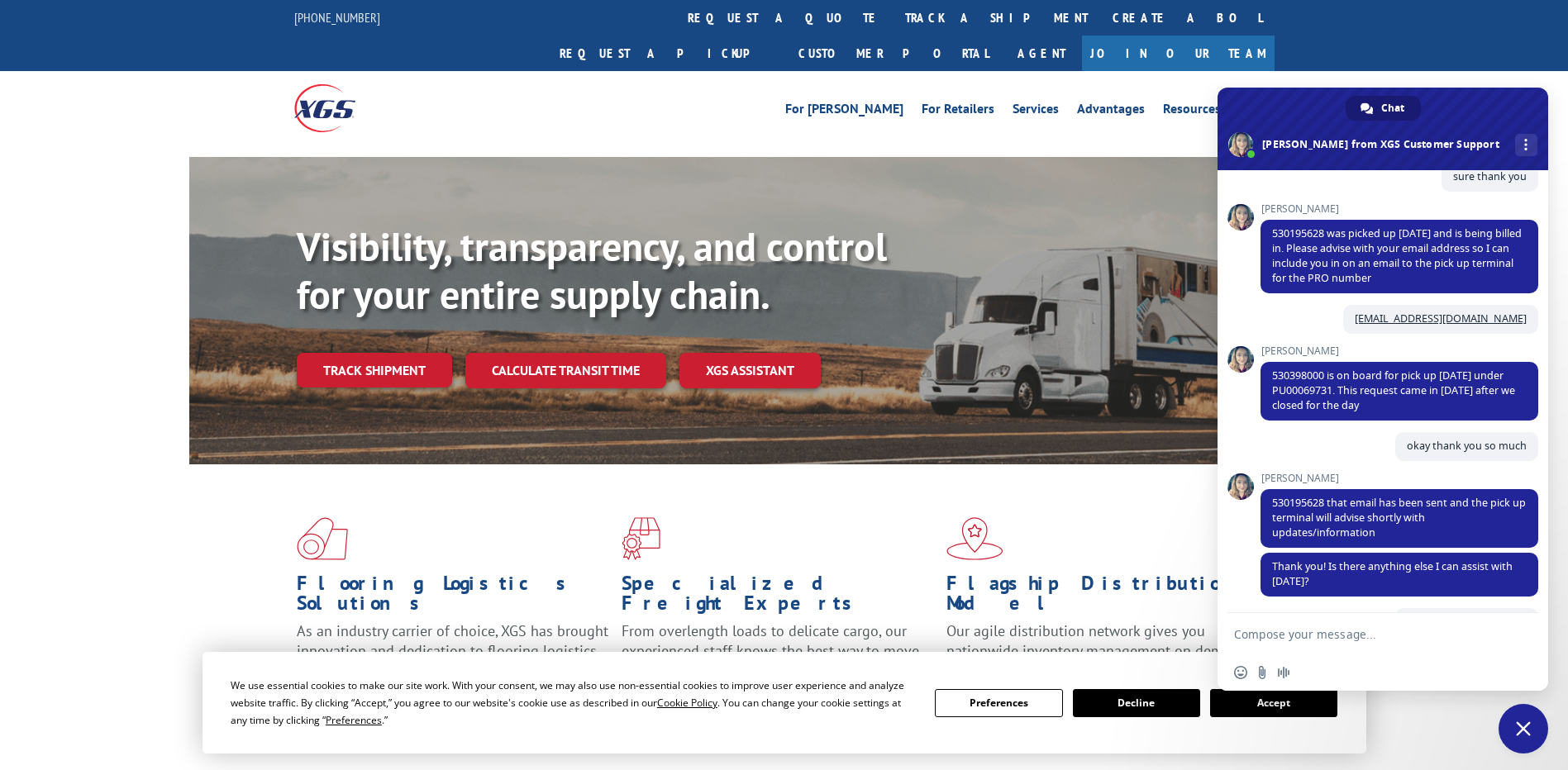
scroll to position [557, 0]
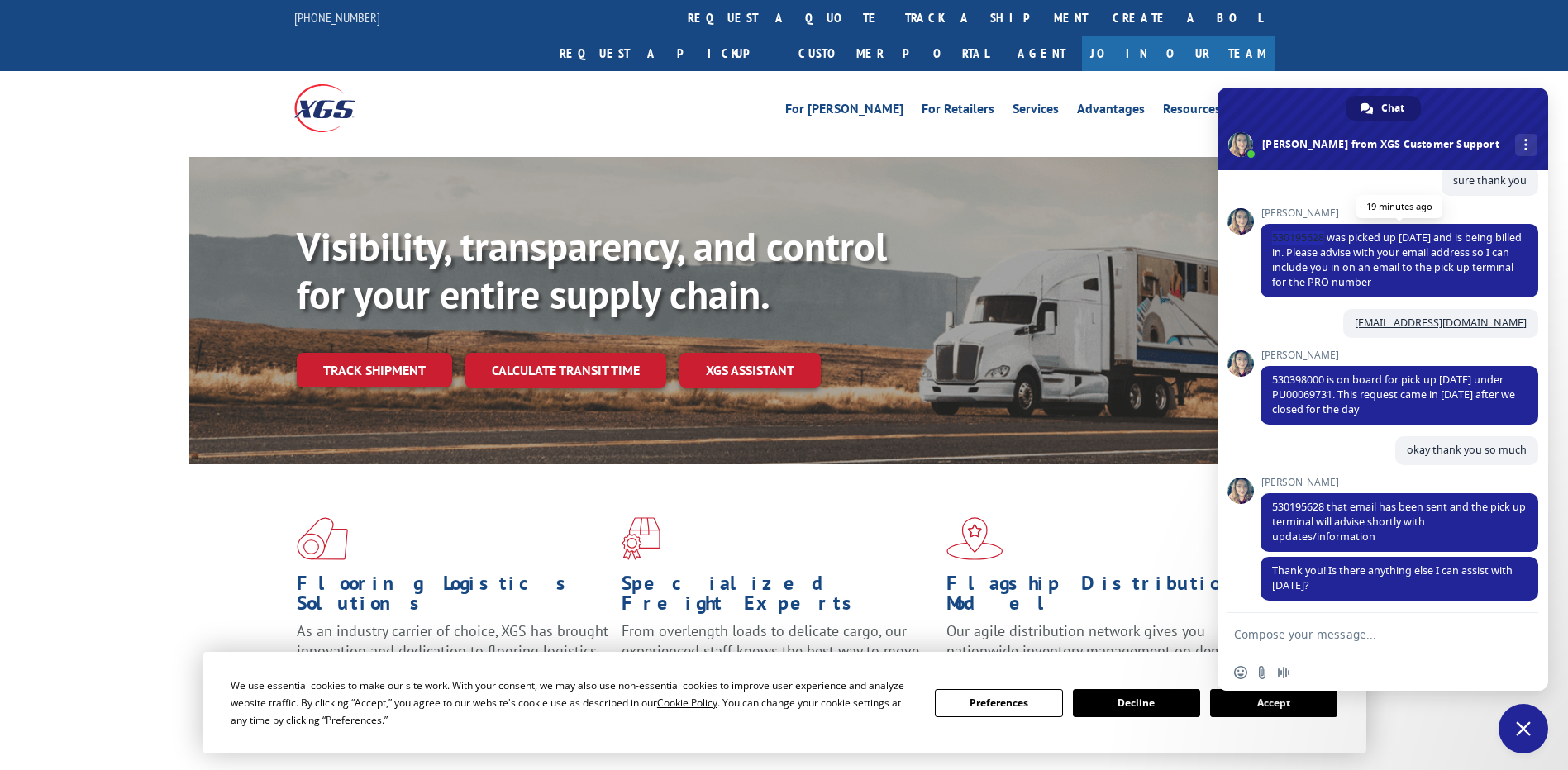
drag, startPoint x: 1271, startPoint y: 190, endPoint x: 1324, endPoint y: 237, distance: 70.8
click at [1324, 237] on span "530195628 was picked up [DATE] and is being billed in. Please advise with your …" at bounding box center [1399, 261] width 278 height 74
copy span "530195628"
